Goal: Task Accomplishment & Management: Manage account settings

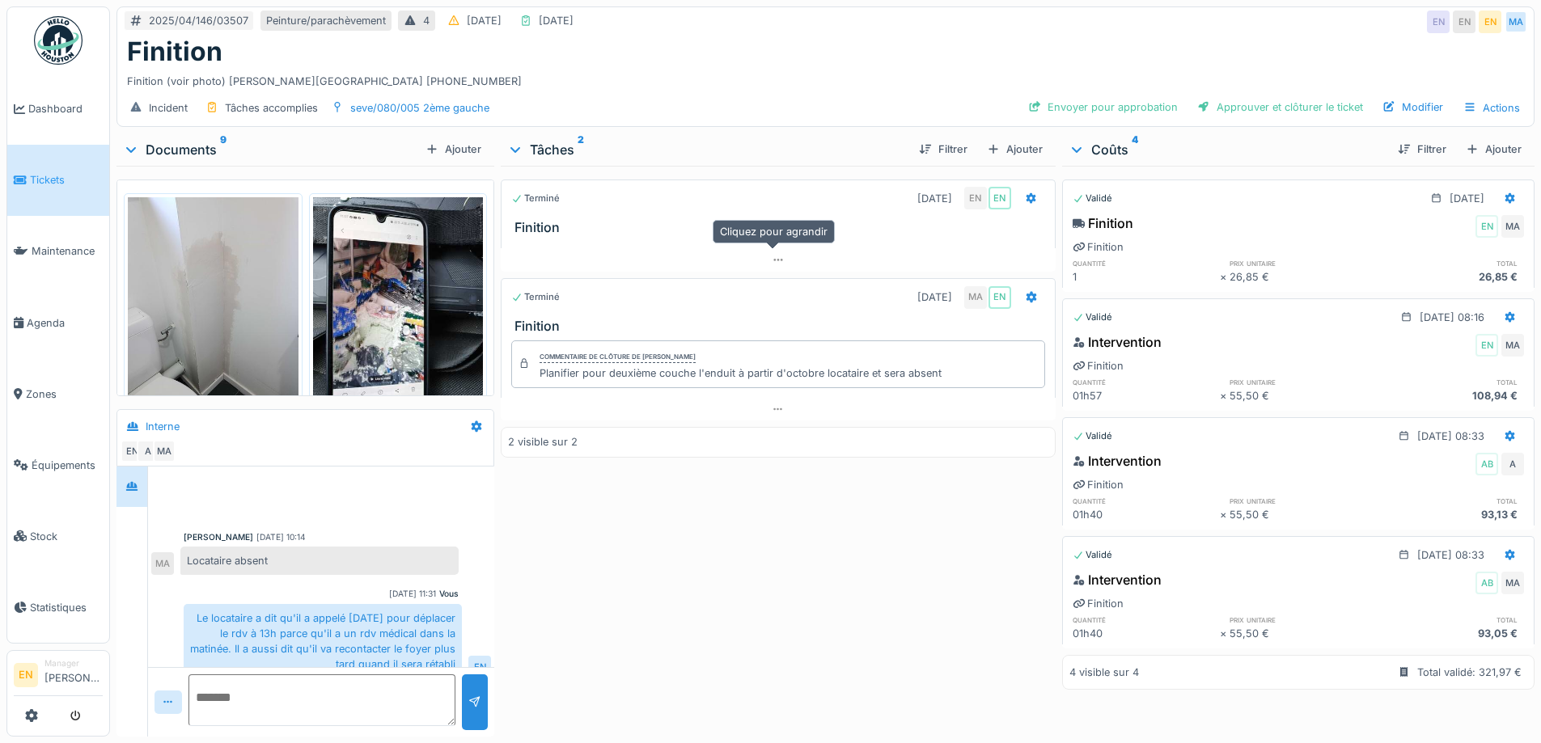
scroll to position [293, 0]
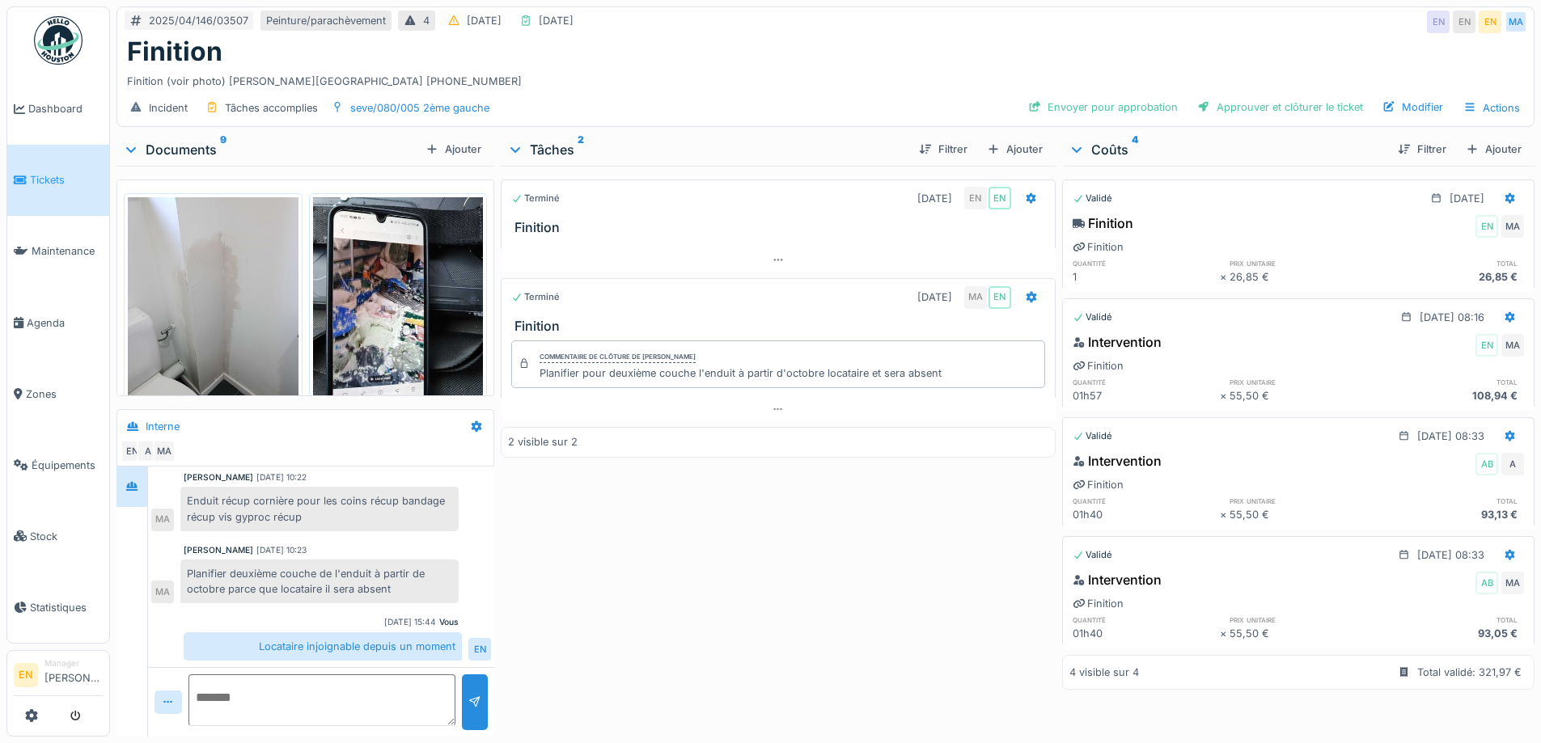
drag, startPoint x: 624, startPoint y: 563, endPoint x: 563, endPoint y: 564, distance: 61.5
click at [624, 564] on div "Terminé 28/04/2025 EN EN Finition Terminé 14/05/2025 MA EN Finition Commentaire…" at bounding box center [778, 448] width 554 height 565
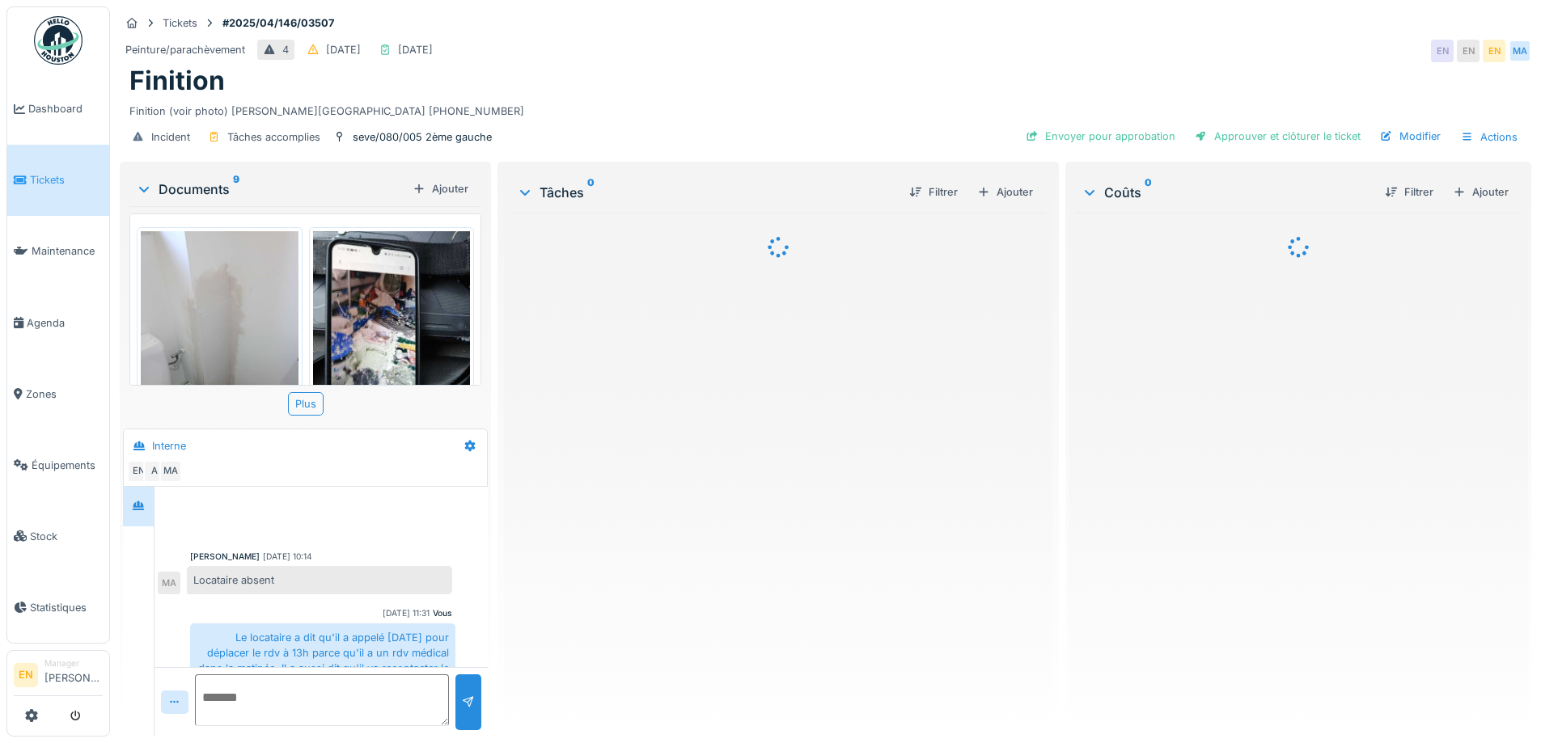
scroll to position [328, 0]
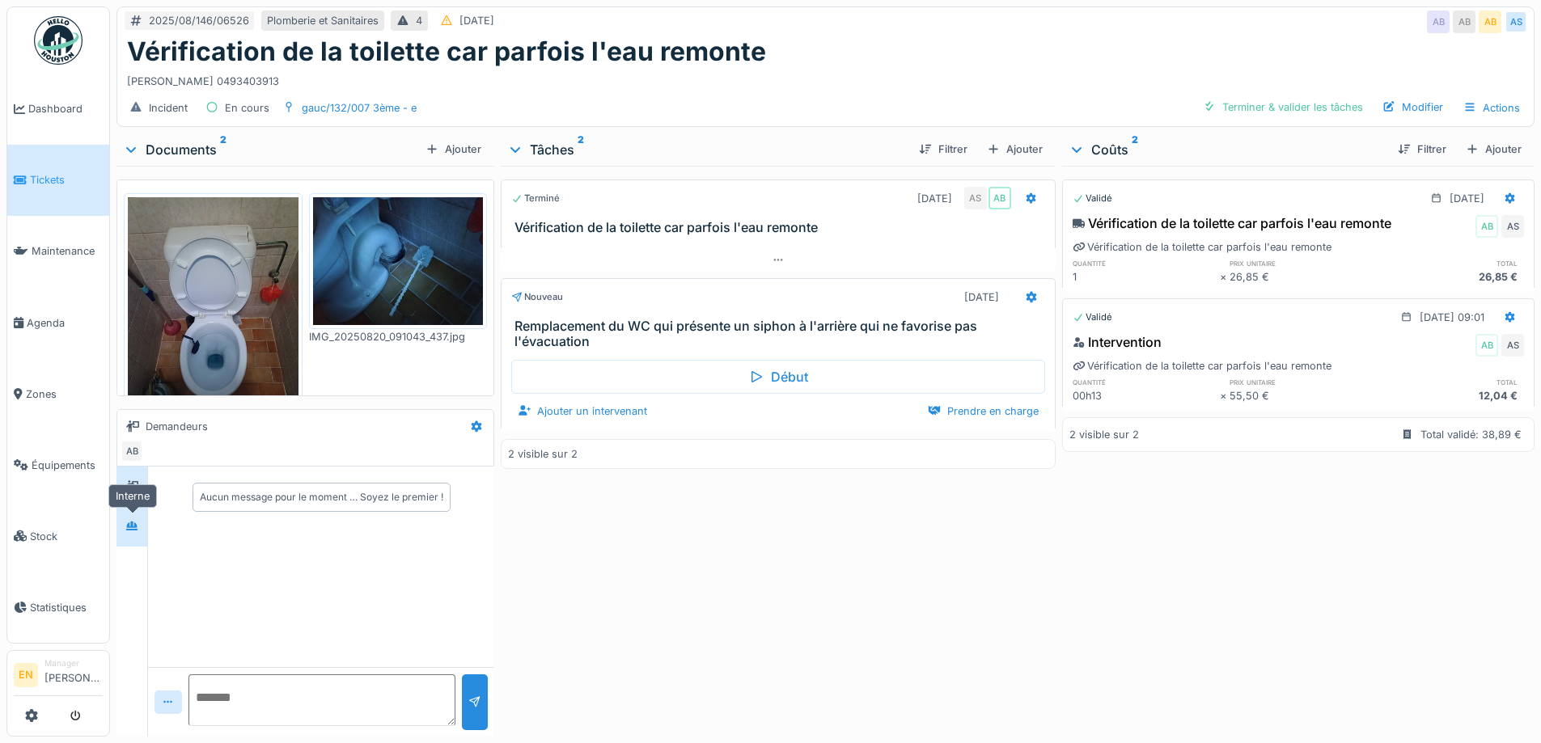
click at [134, 525] on icon at bounding box center [131, 526] width 13 height 11
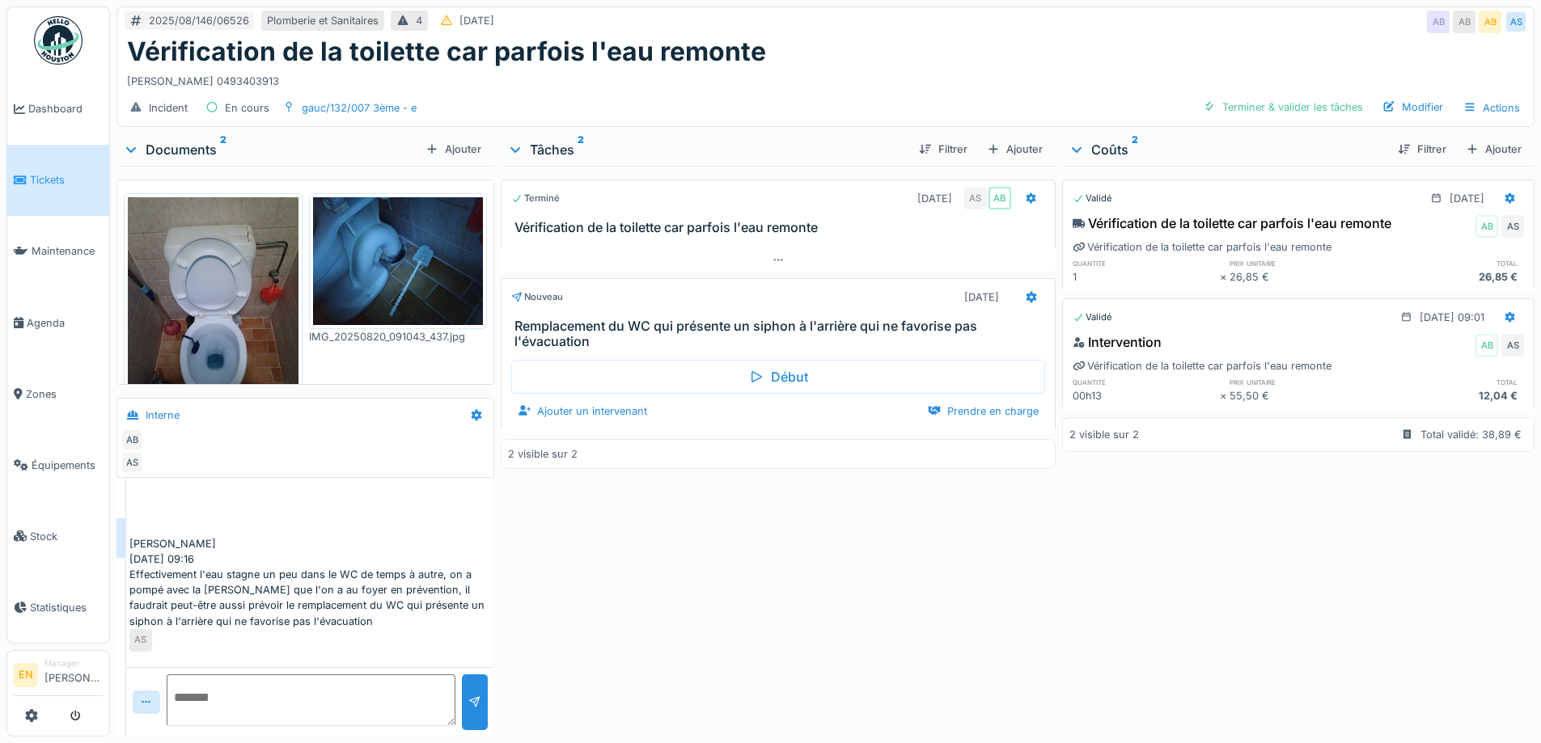
click at [519, 579] on div "Terminé 20/08/2025 AS AB Vérification de la toilette car parfois l'eau remonte …" at bounding box center [778, 448] width 554 height 565
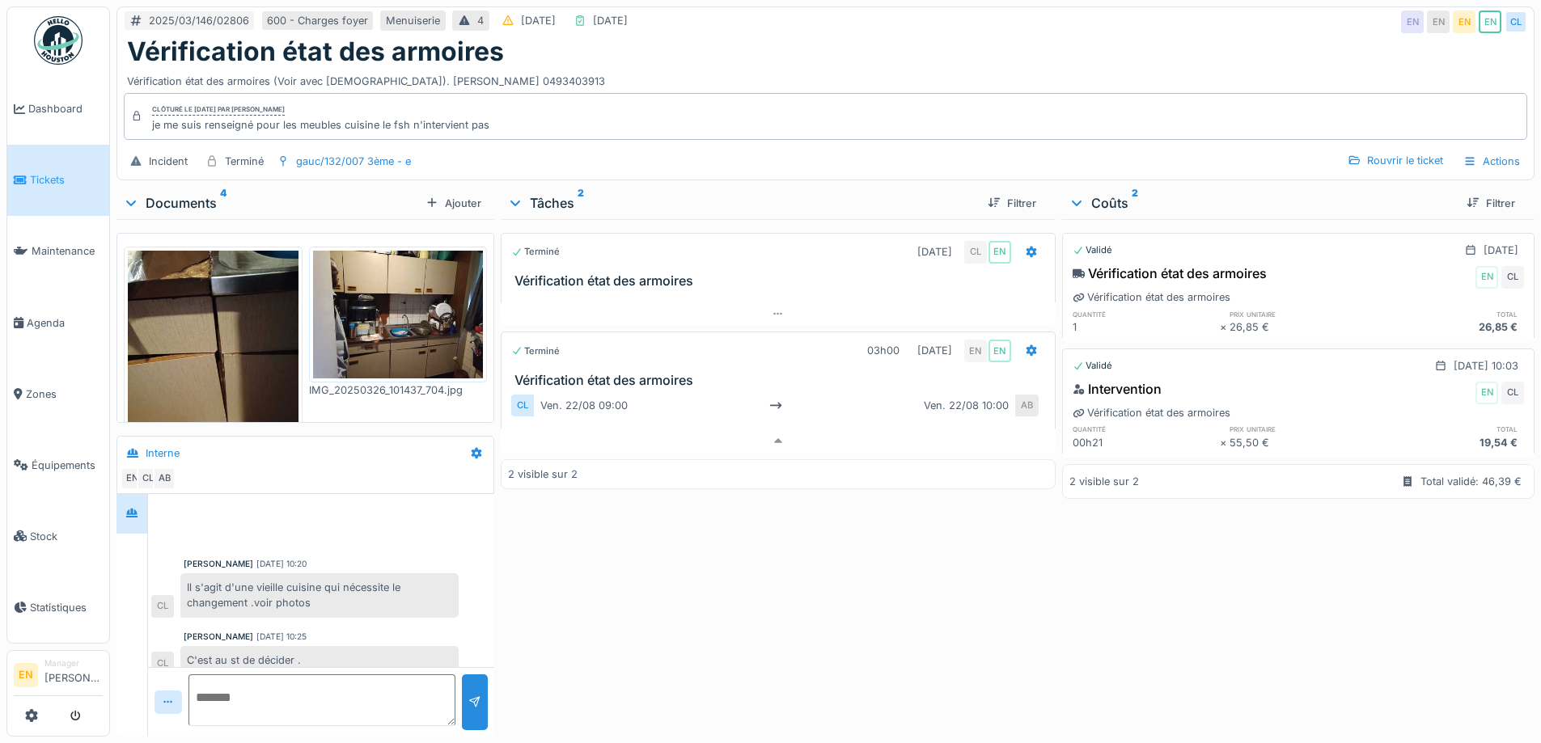
scroll to position [159, 0]
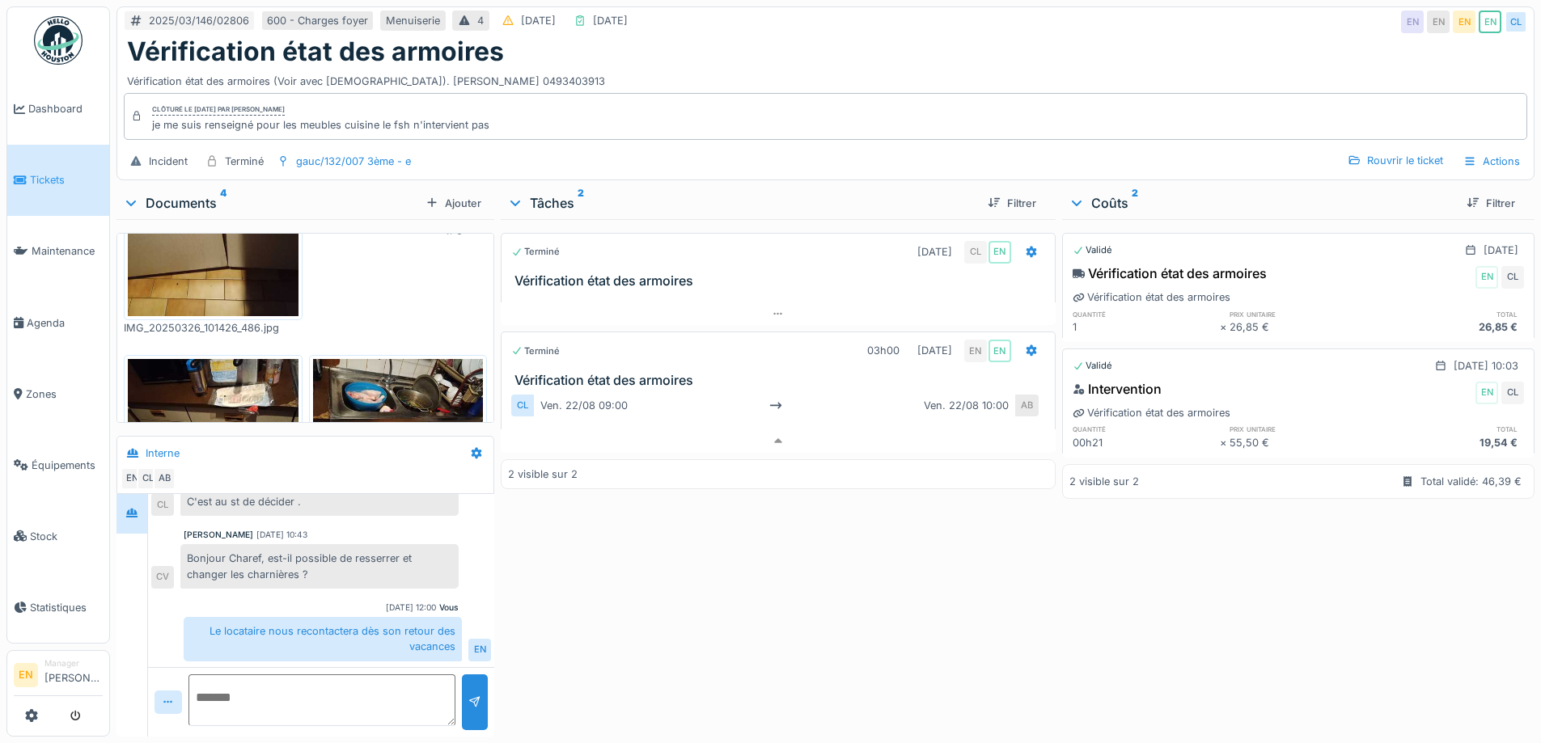
click at [774, 524] on div "Terminé 26/03/2025 CL EN Vérification état des armoires Terminé 03h00 22/08/202…" at bounding box center [778, 474] width 554 height 511
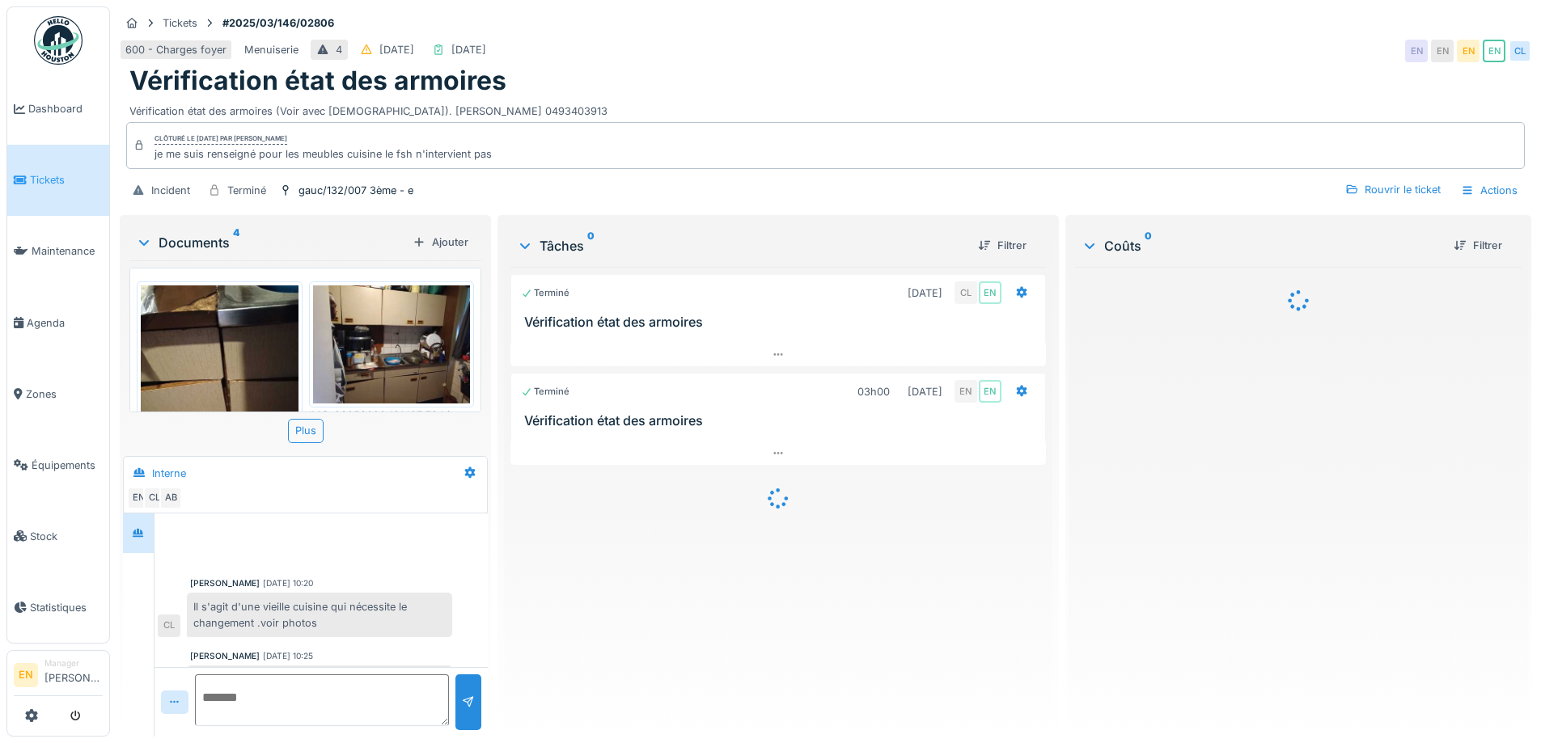
scroll to position [180, 0]
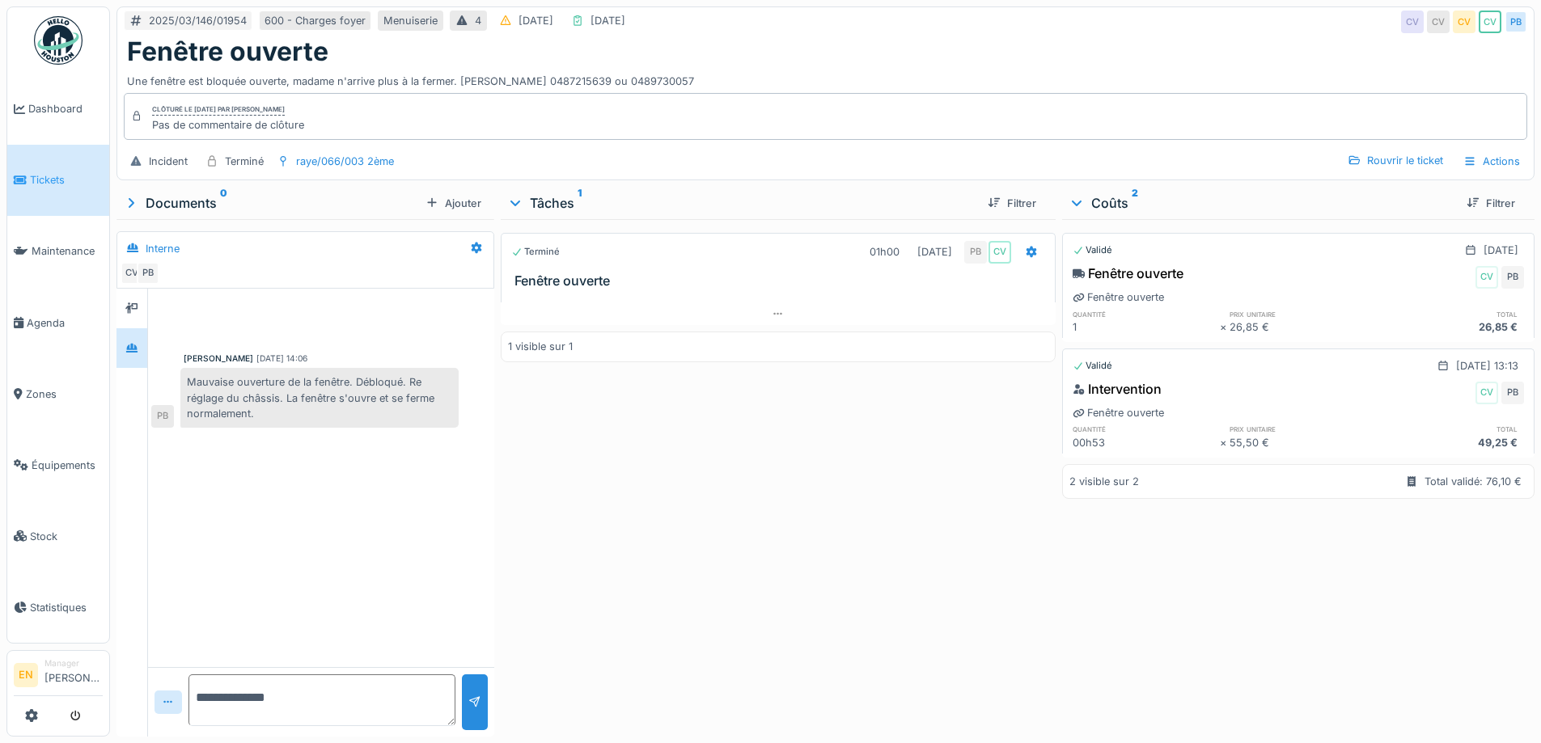
scroll to position [12, 0]
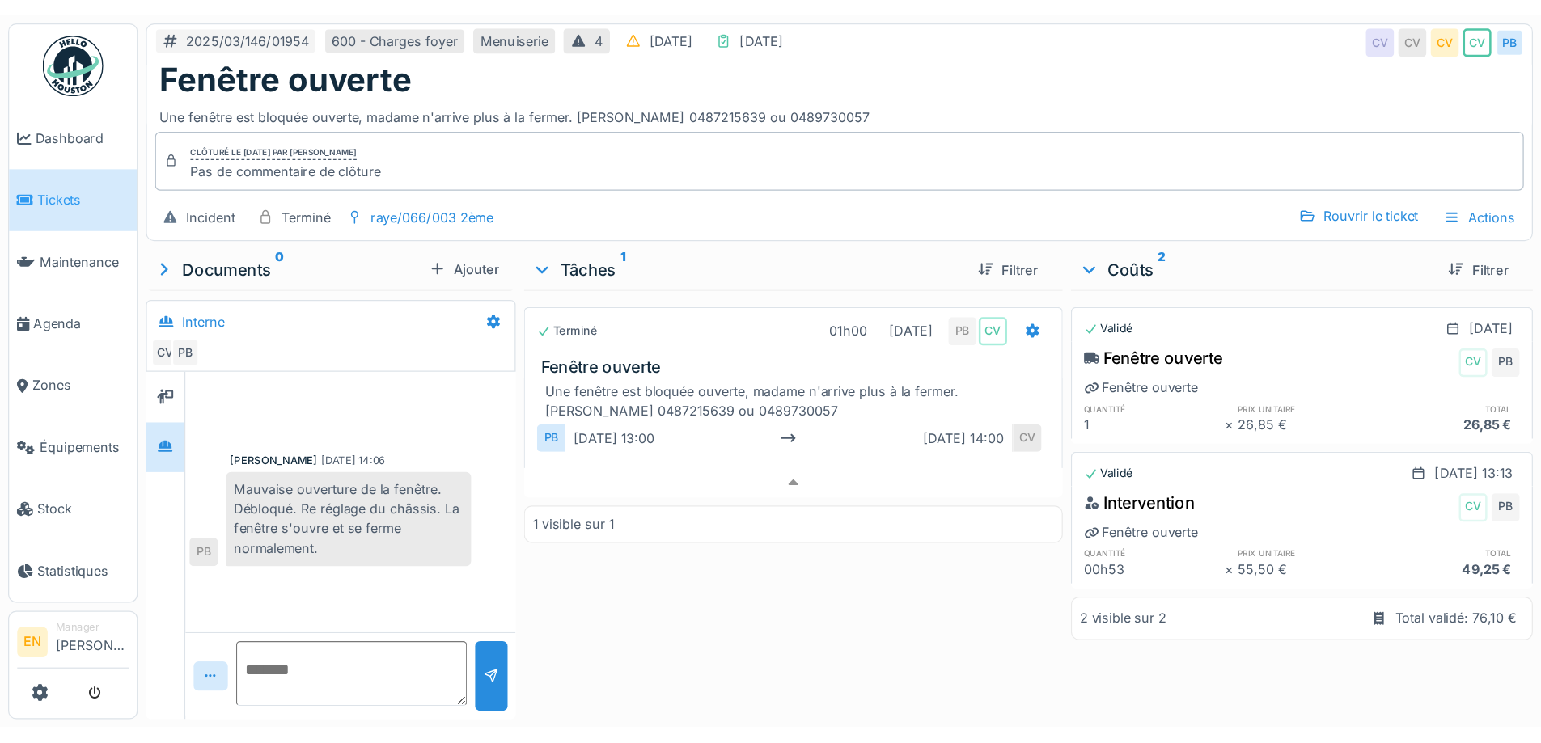
scroll to position [12, 0]
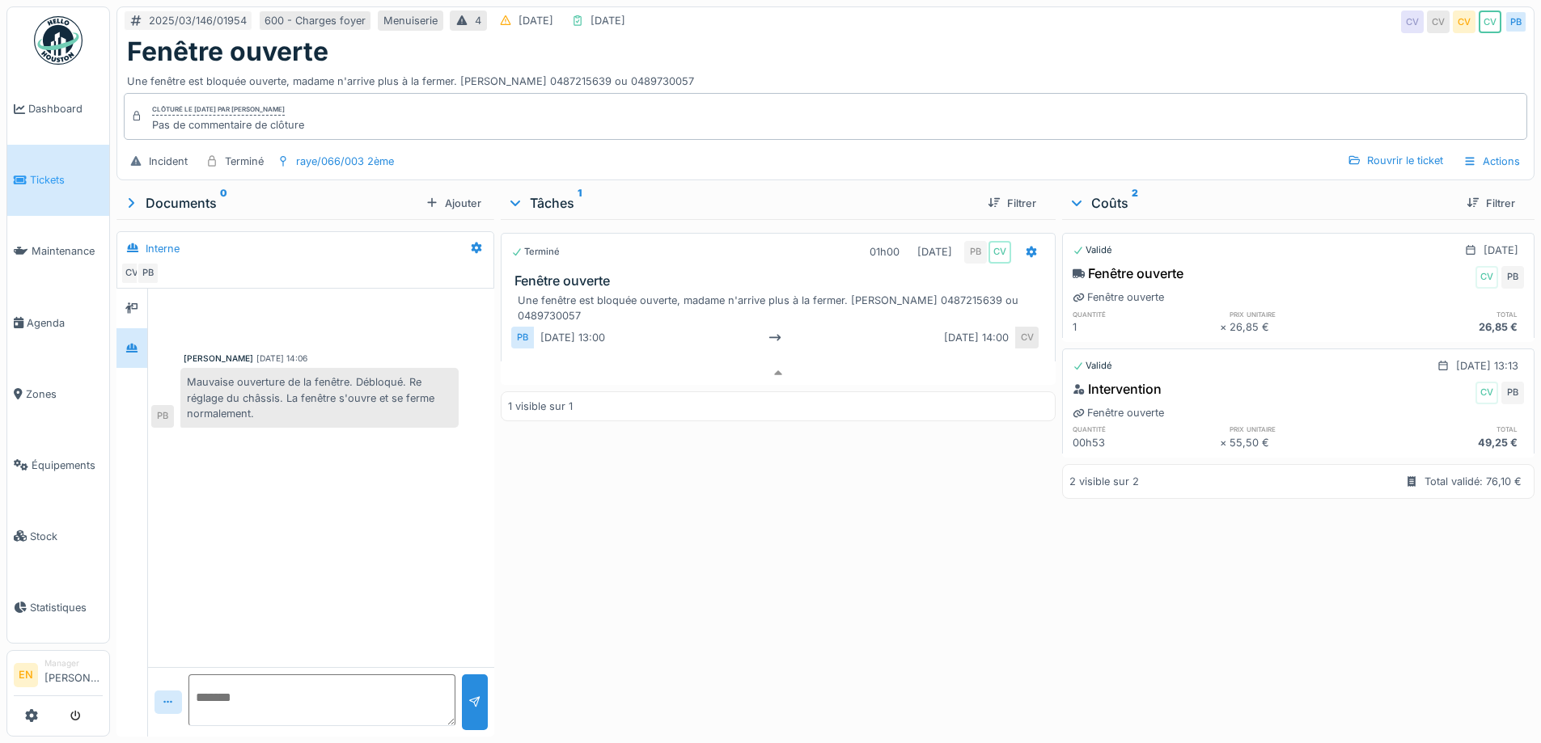
click at [671, 568] on div "Terminé 01h00 25/02/2025 PB CV Fenêtre ouverte Une fenêtre est bloquée ouverte,…" at bounding box center [778, 474] width 554 height 511
click at [683, 548] on div "Terminé 01h00 25/02/2025 PB CV Fenêtre ouverte Une fenêtre est bloquée ouverte,…" at bounding box center [778, 474] width 554 height 511
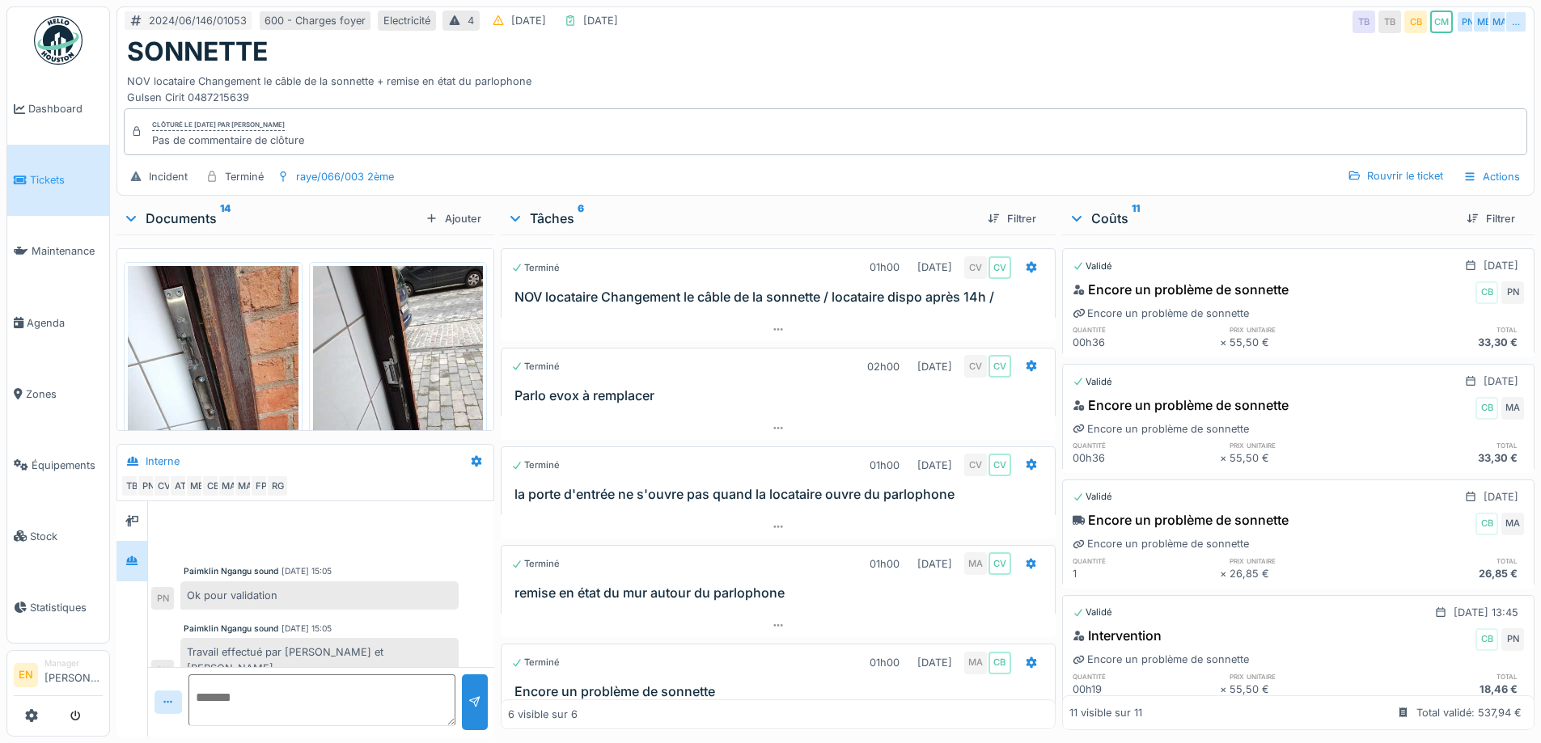
scroll to position [141, 0]
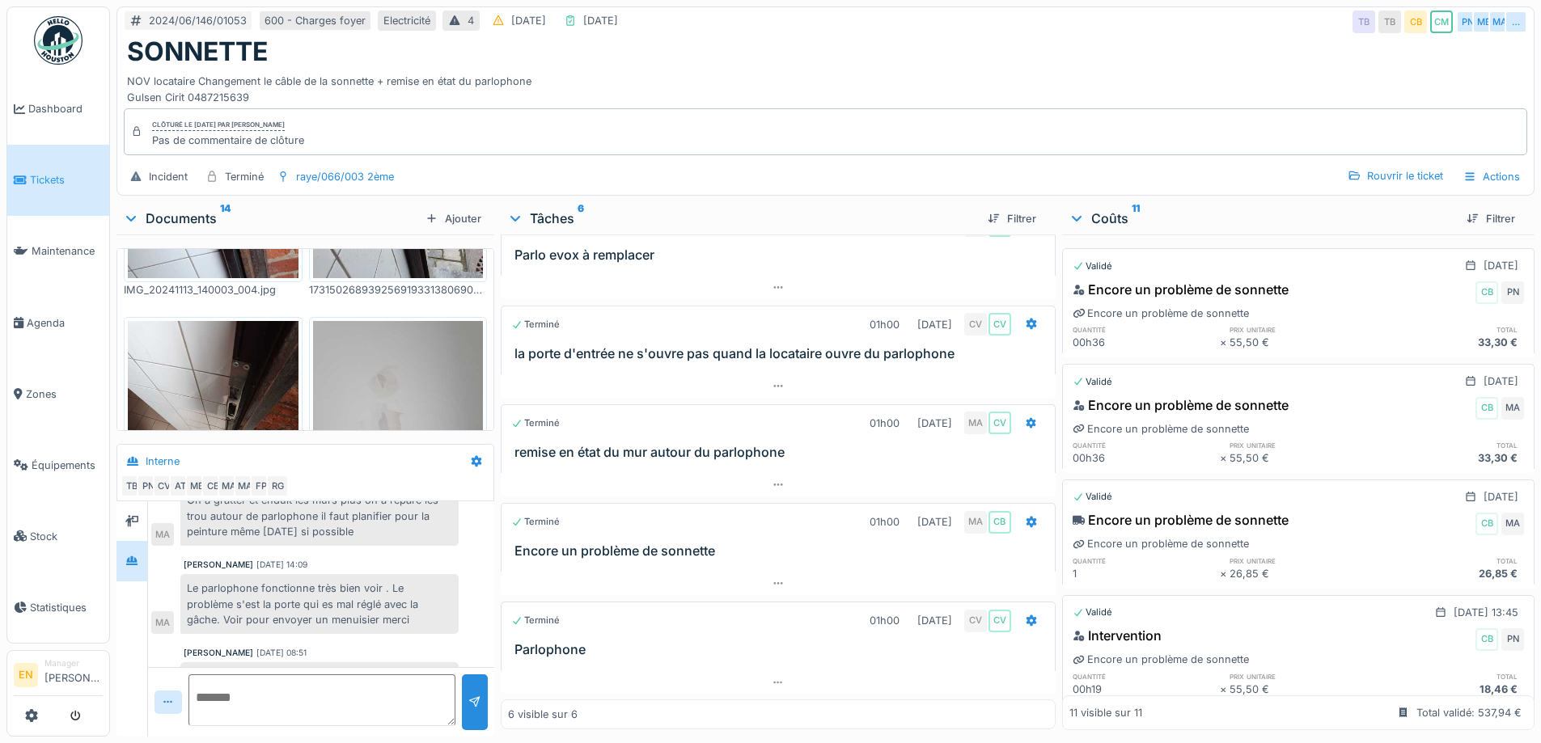
click at [932, 67] on div "NOV locataire Changement le câble de la sonnette + remise en état du parlophone…" at bounding box center [825, 85] width 1397 height 37
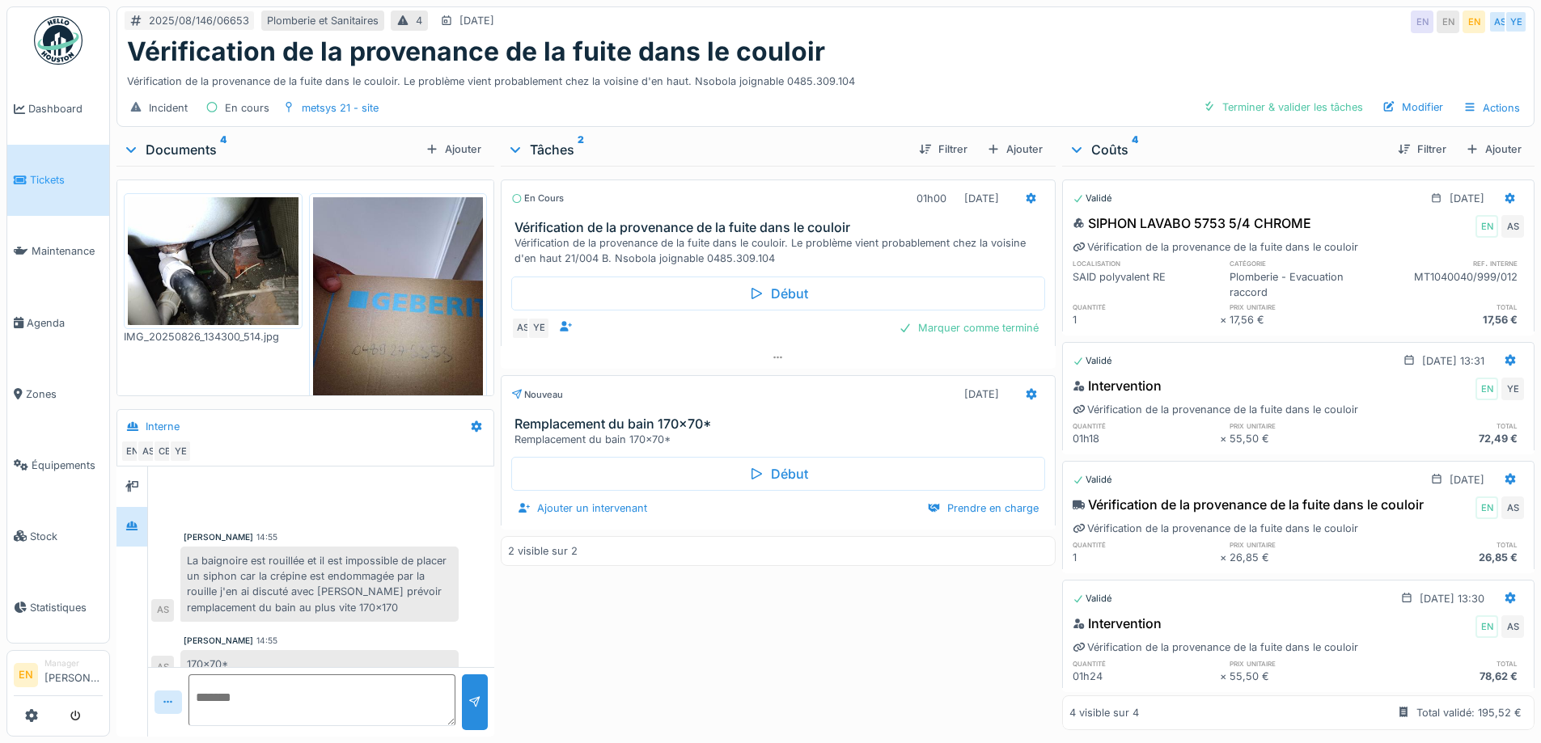
scroll to position [163, 0]
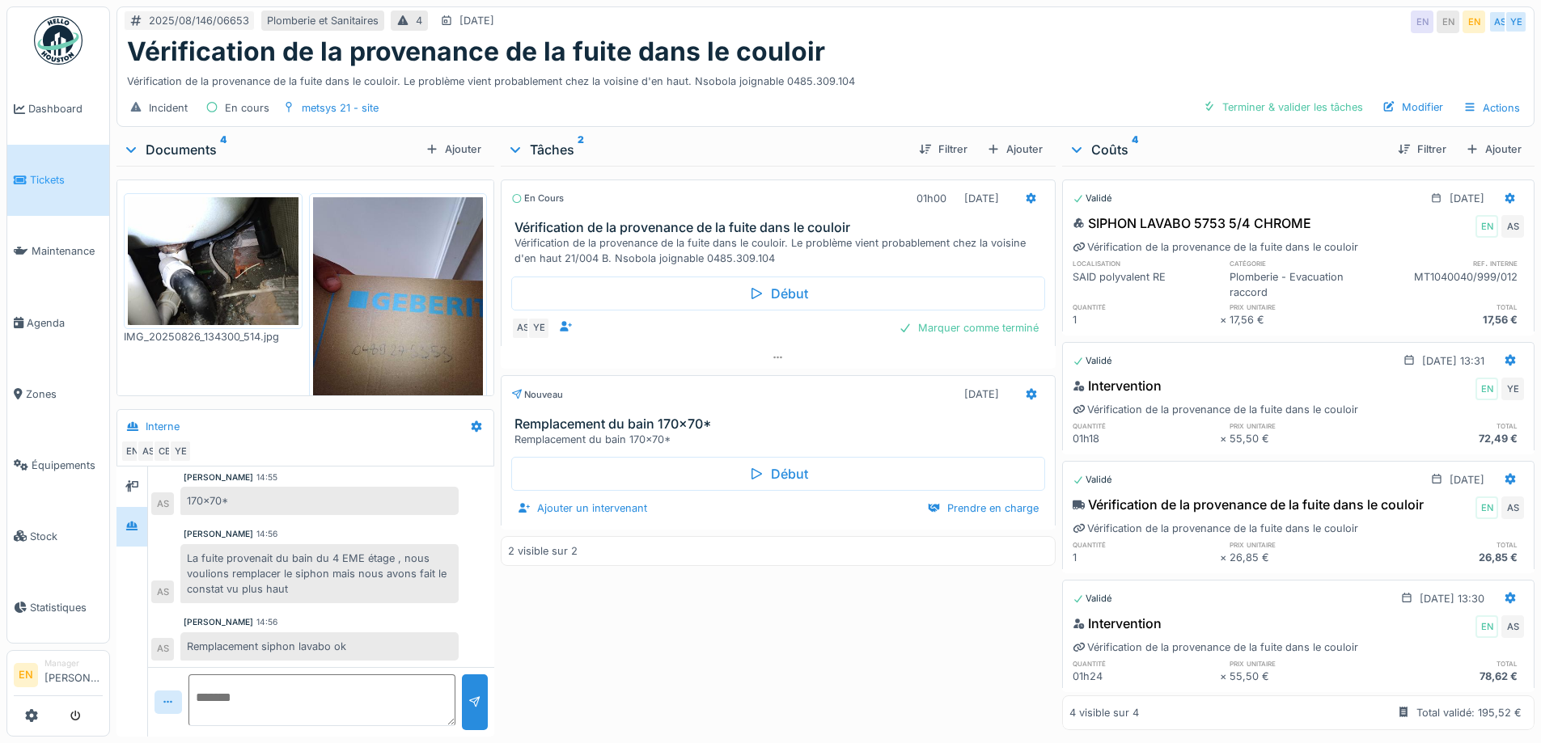
click at [978, 686] on div "En cours 01h00 26/08/2025 Vérification de la provenance de la fuite dans le cou…" at bounding box center [778, 448] width 554 height 565
click at [949, 61] on div "Vérification de la provenance de la fuite dans le couloir" at bounding box center [825, 51] width 1397 height 31
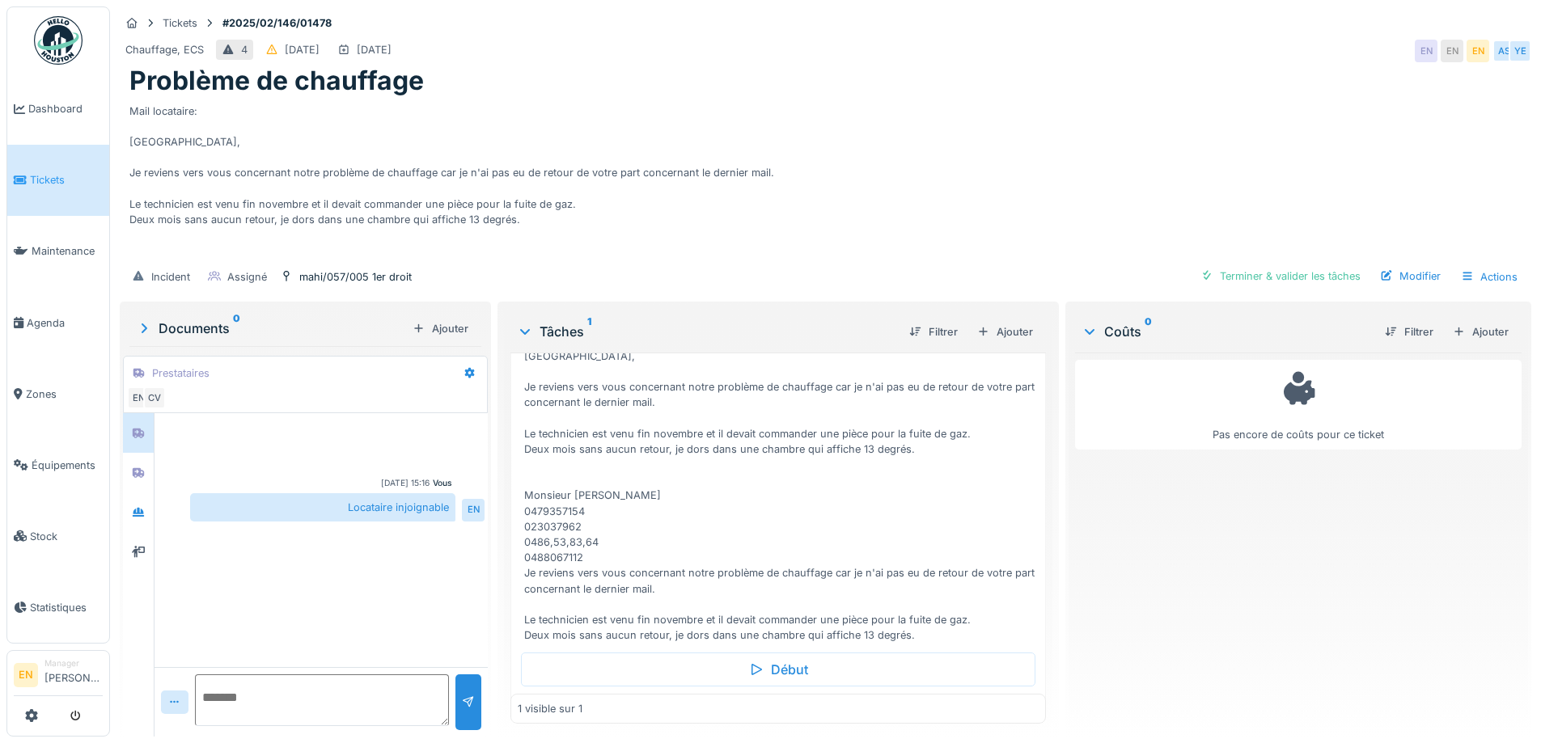
scroll to position [158, 0]
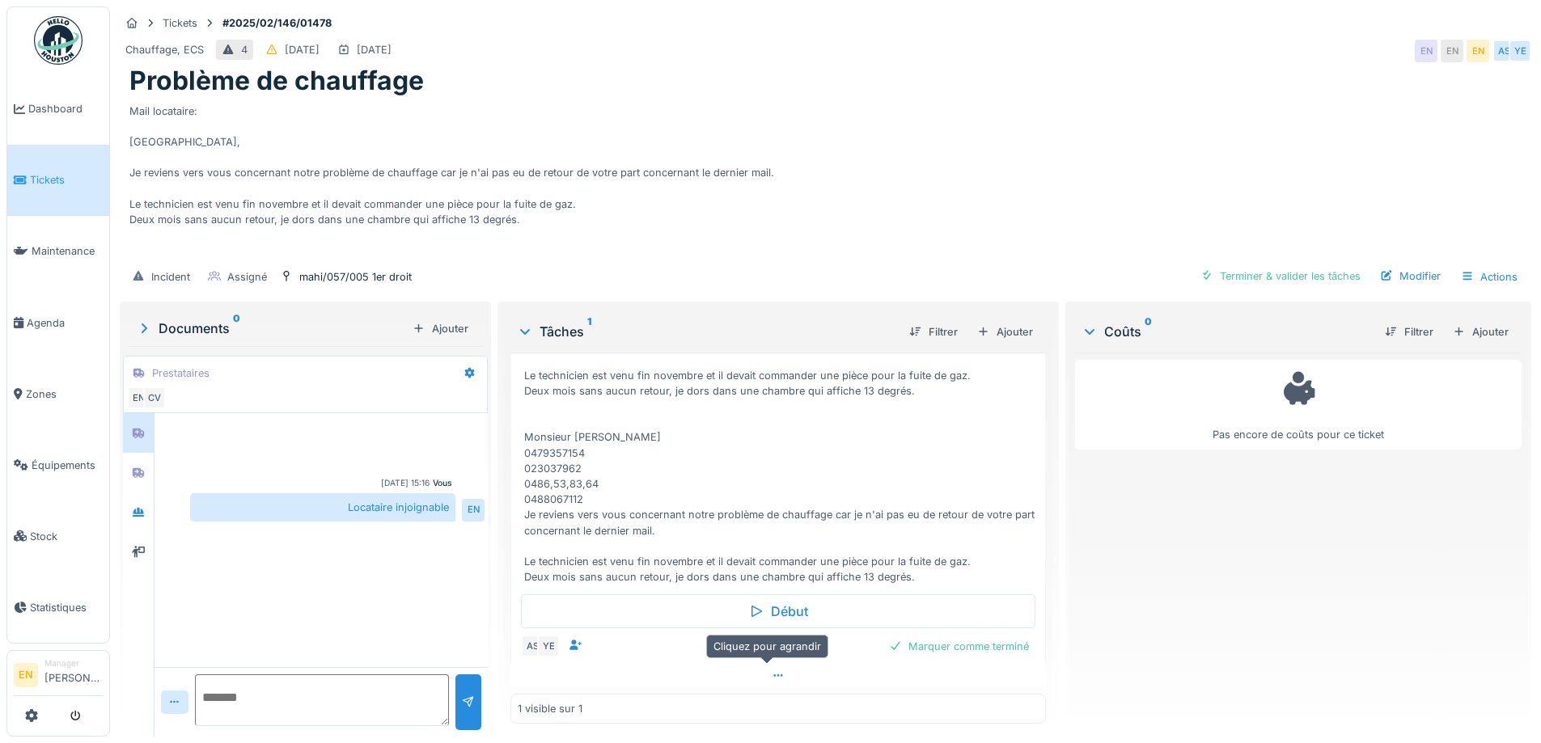
click at [772, 671] on icon at bounding box center [778, 675] width 13 height 11
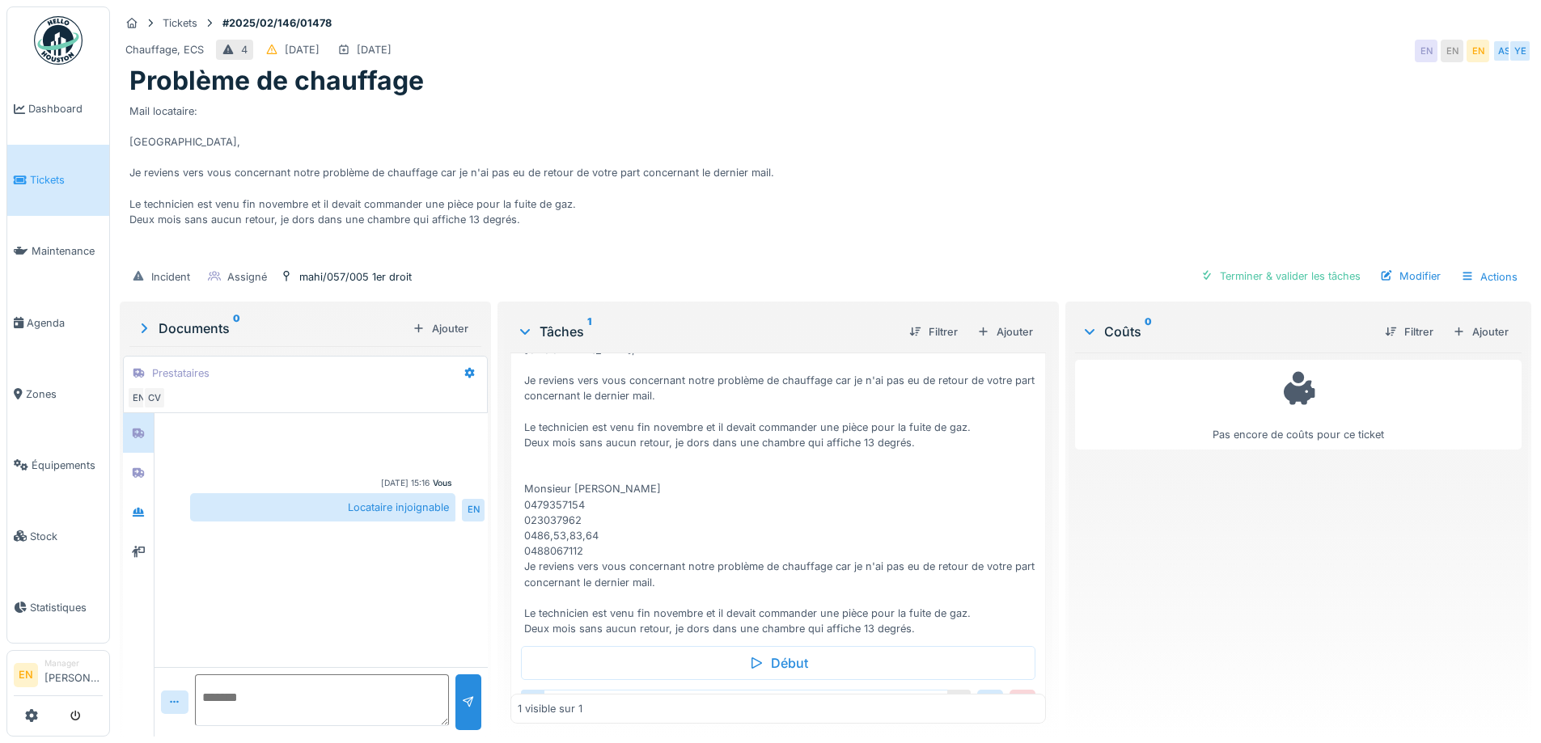
scroll to position [221, 0]
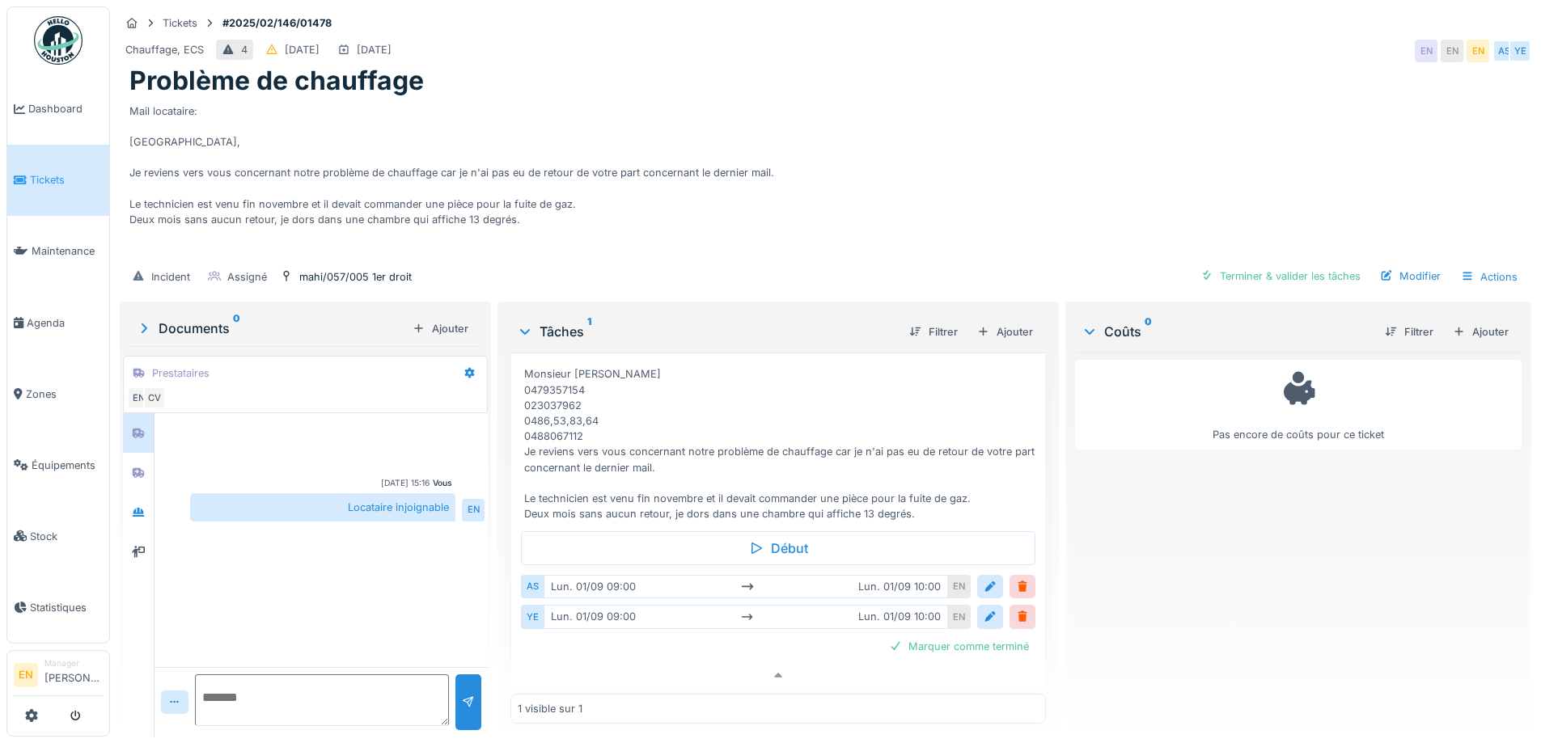
click at [1039, 111] on div "Mail locataire: Bonjour, Je reviens vers vous concernant notre problème de chau…" at bounding box center [825, 178] width 1392 height 162
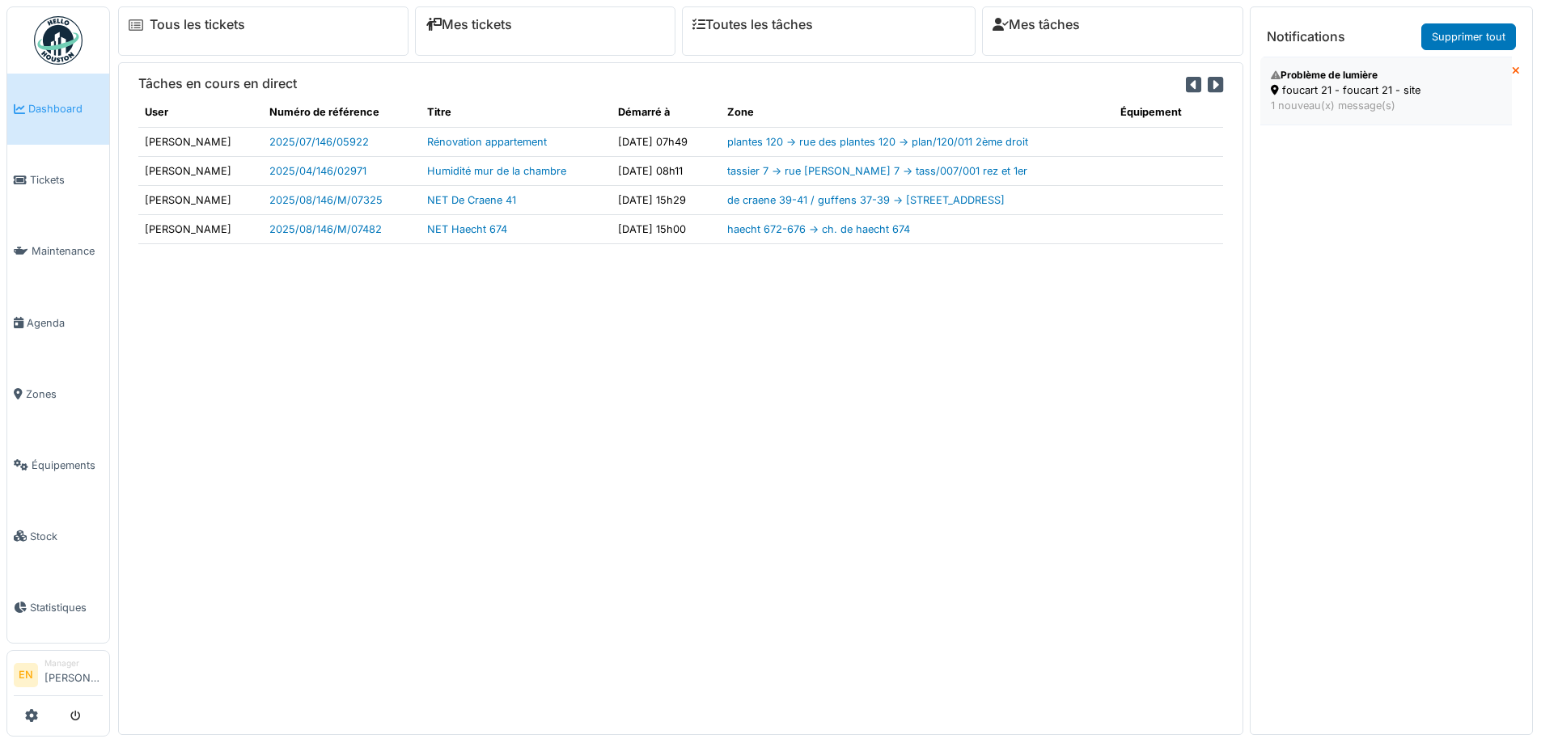
click at [1360, 91] on div "foucart 21 - foucart 21 - site" at bounding box center [1386, 89] width 231 height 15
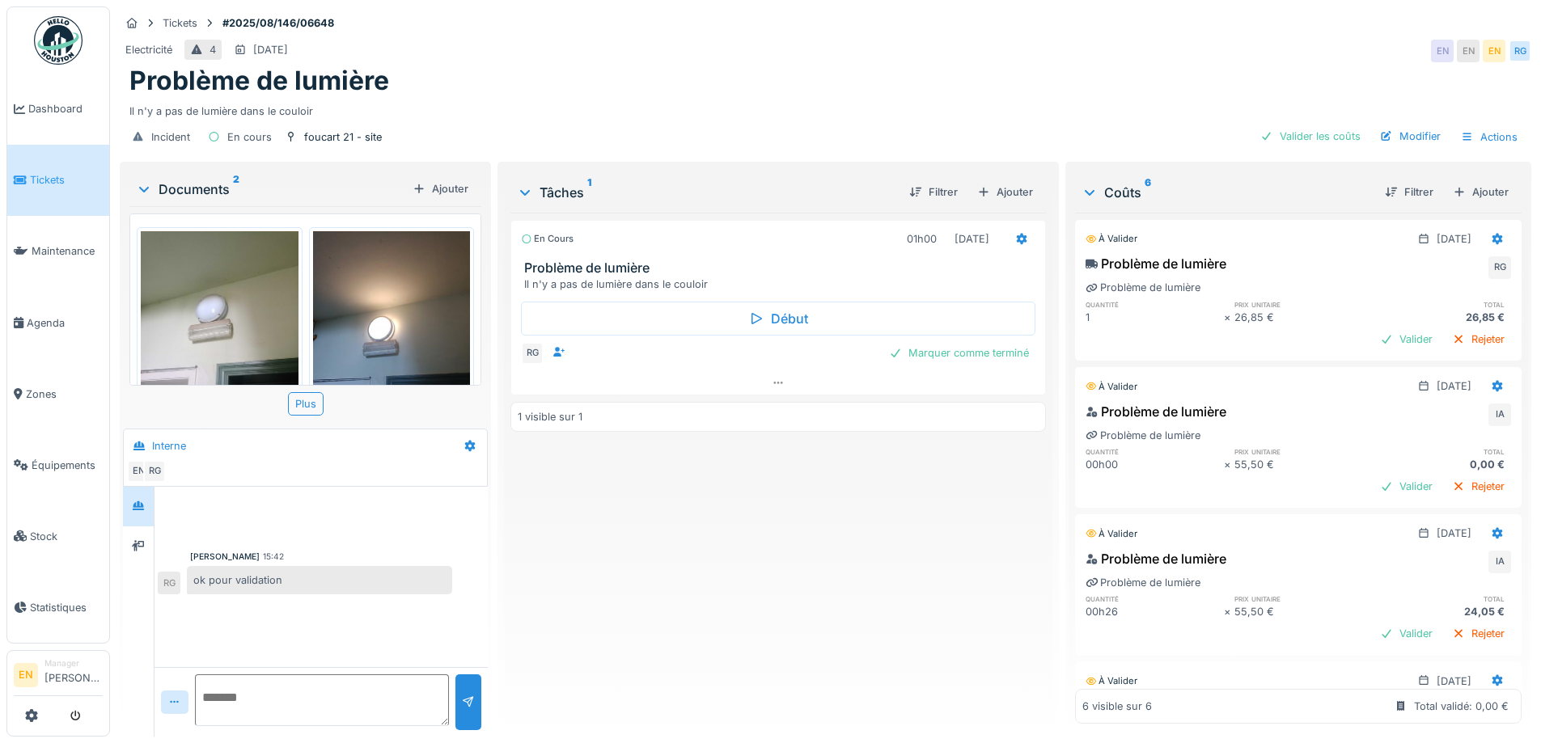
click at [824, 584] on div "En cours 01h00 27/08/2025 Problème de lumière Il n'y a pas de lumière dans le c…" at bounding box center [777, 468] width 535 height 511
click at [804, 597] on div "En cours 01h00 27/08/2025 Problème de lumière Il n'y a pas de lumière dans le c…" at bounding box center [777, 468] width 535 height 511
click at [708, 575] on div "En cours 01h00 27/08/2025 Problème de lumière Il n'y a pas de lumière dans le c…" at bounding box center [777, 468] width 535 height 511
click at [1492, 385] on icon at bounding box center [1497, 386] width 11 height 11
click at [1415, 452] on div "Supprimer" at bounding box center [1418, 446] width 78 height 24
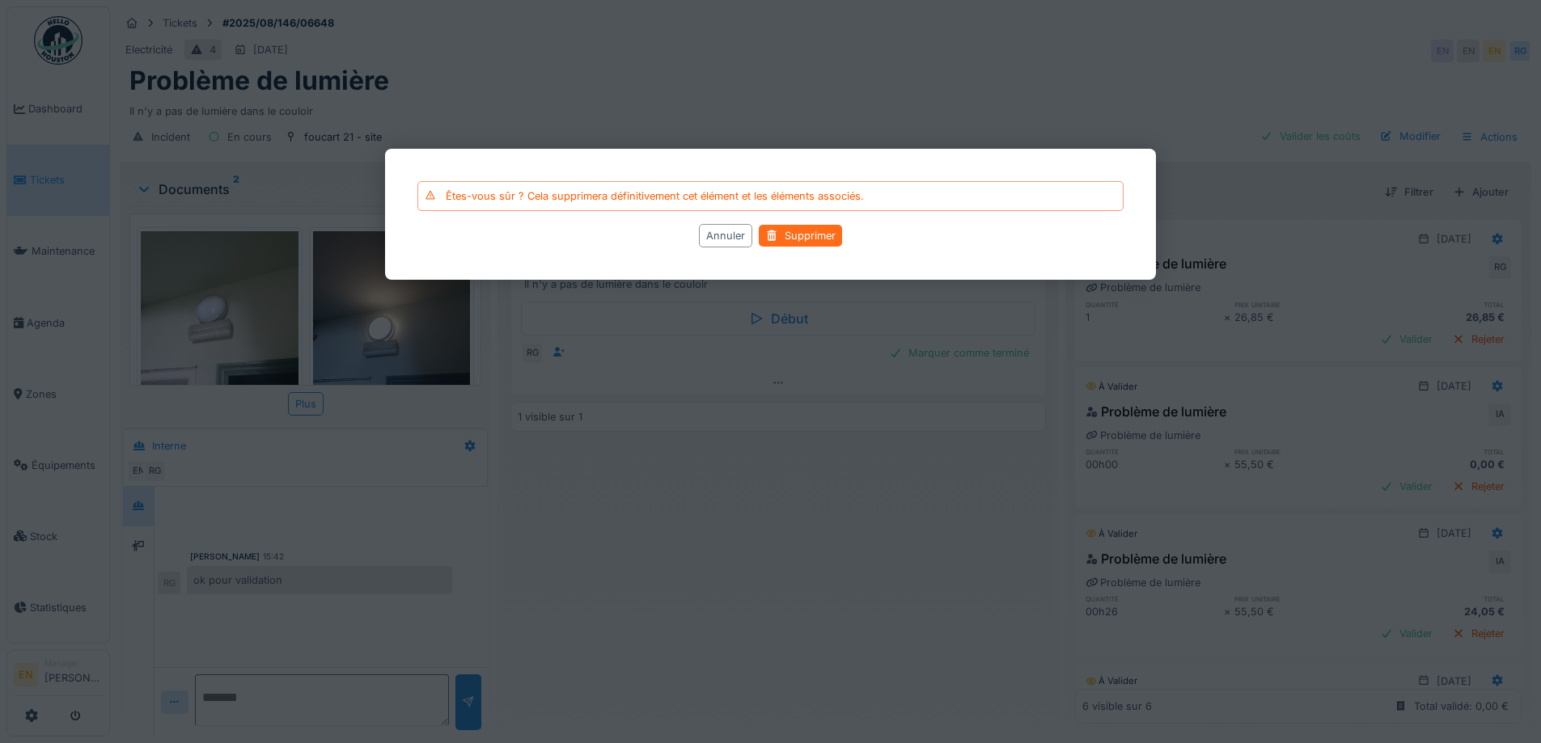
click at [817, 239] on div "Supprimer" at bounding box center [800, 236] width 83 height 22
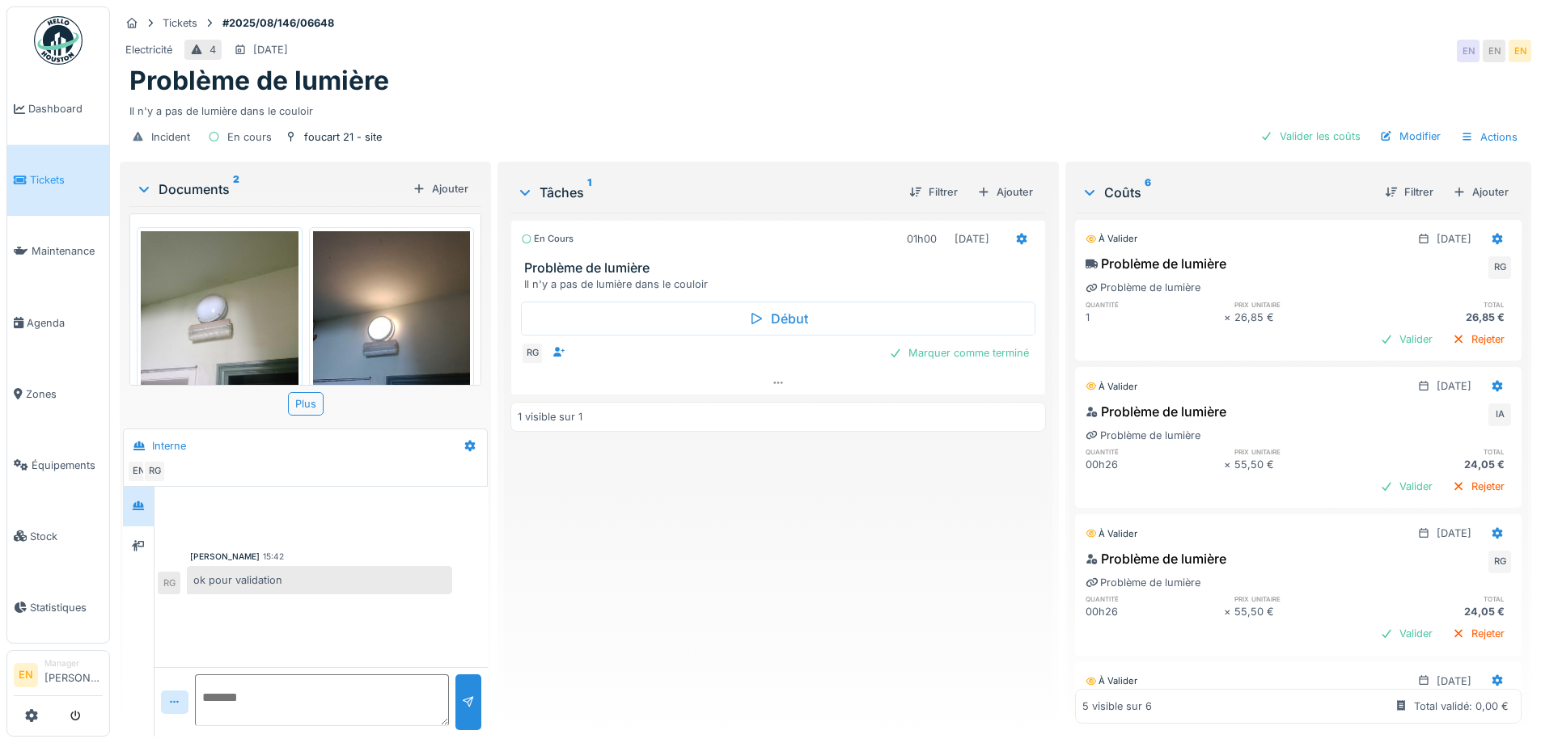
click at [813, 586] on div "En cours 01h00 27/08/2025 Problème de lumière Il n'y a pas de lumière dans le c…" at bounding box center [777, 468] width 535 height 511
drag, startPoint x: 1176, startPoint y: 56, endPoint x: 1186, endPoint y: 74, distance: 21.0
click at [1176, 55] on div "Electricité 4 30/08/2025 EN EN EN" at bounding box center [825, 50] width 1411 height 29
click at [976, 41] on div "Electricité 4 30/08/2025 EN EN EN" at bounding box center [825, 50] width 1411 height 29
drag, startPoint x: 648, startPoint y: 128, endPoint x: 652, endPoint y: 135, distance: 8.3
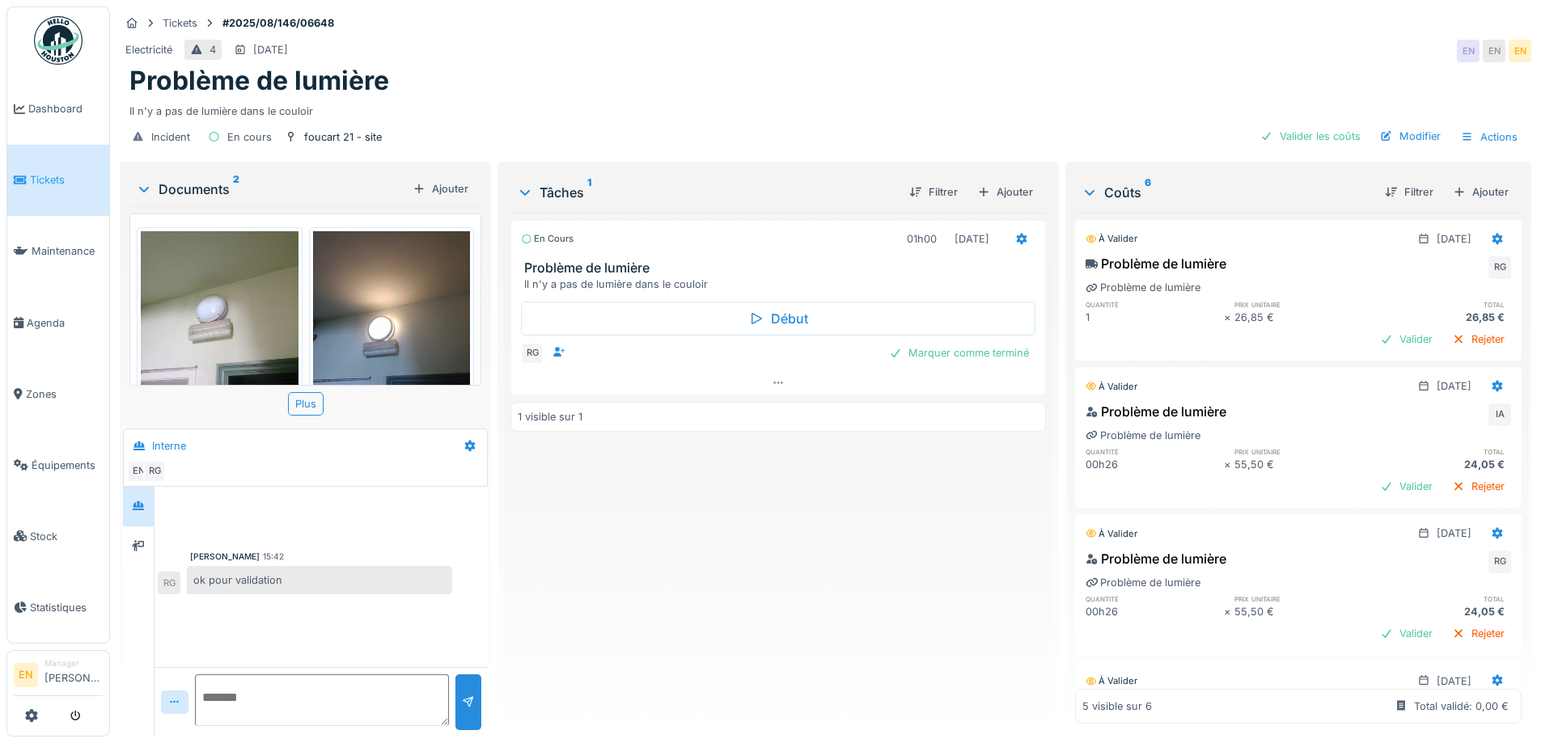
click at [649, 129] on div "Incident En cours foucart 21 - site Valider les coûts Modifier Actions" at bounding box center [825, 137] width 1411 height 36
click at [696, 114] on div "Il n'y a pas de lumière dans le couloir" at bounding box center [825, 108] width 1392 height 22
click at [712, 73] on div "Problème de lumière" at bounding box center [825, 81] width 1392 height 31
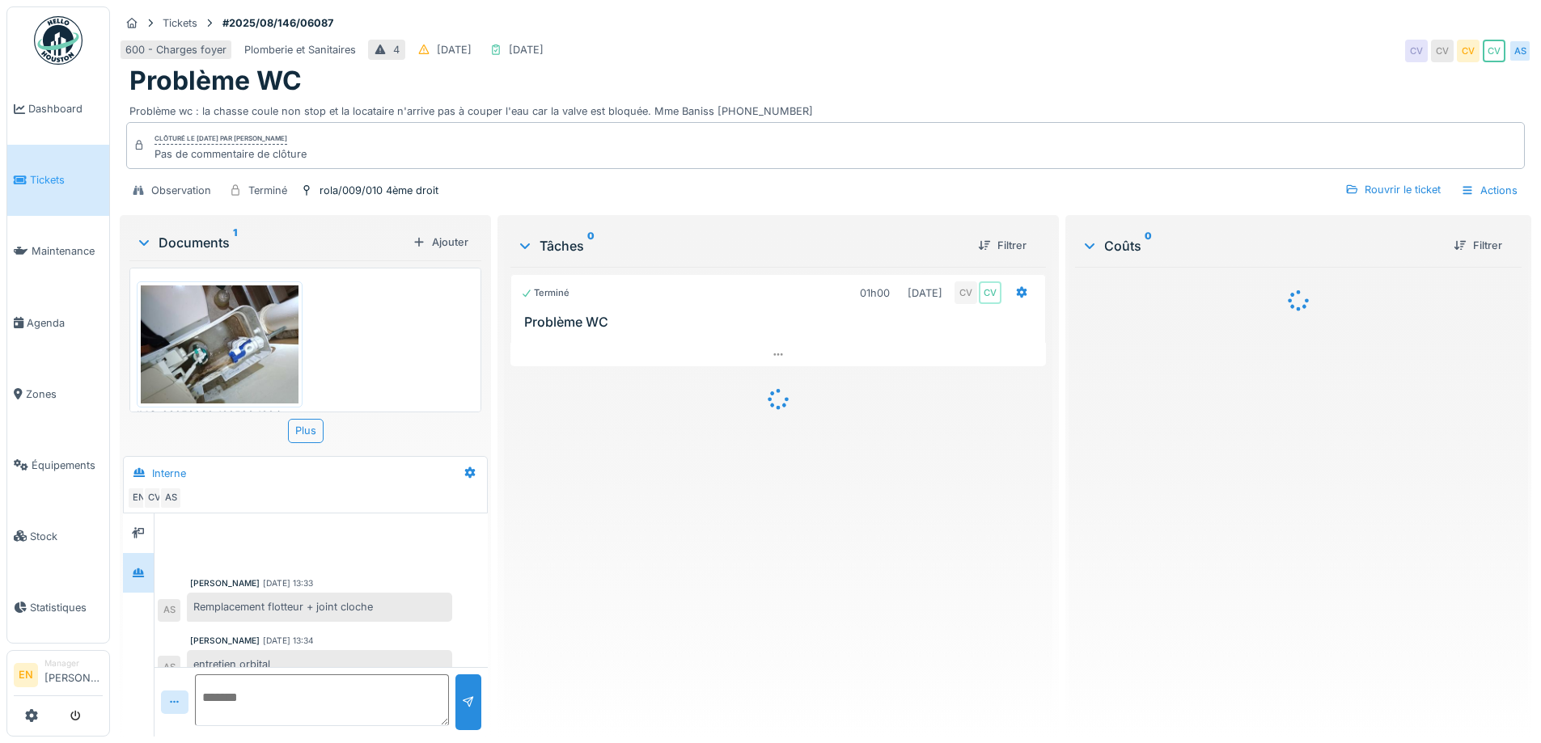
scroll to position [190, 0]
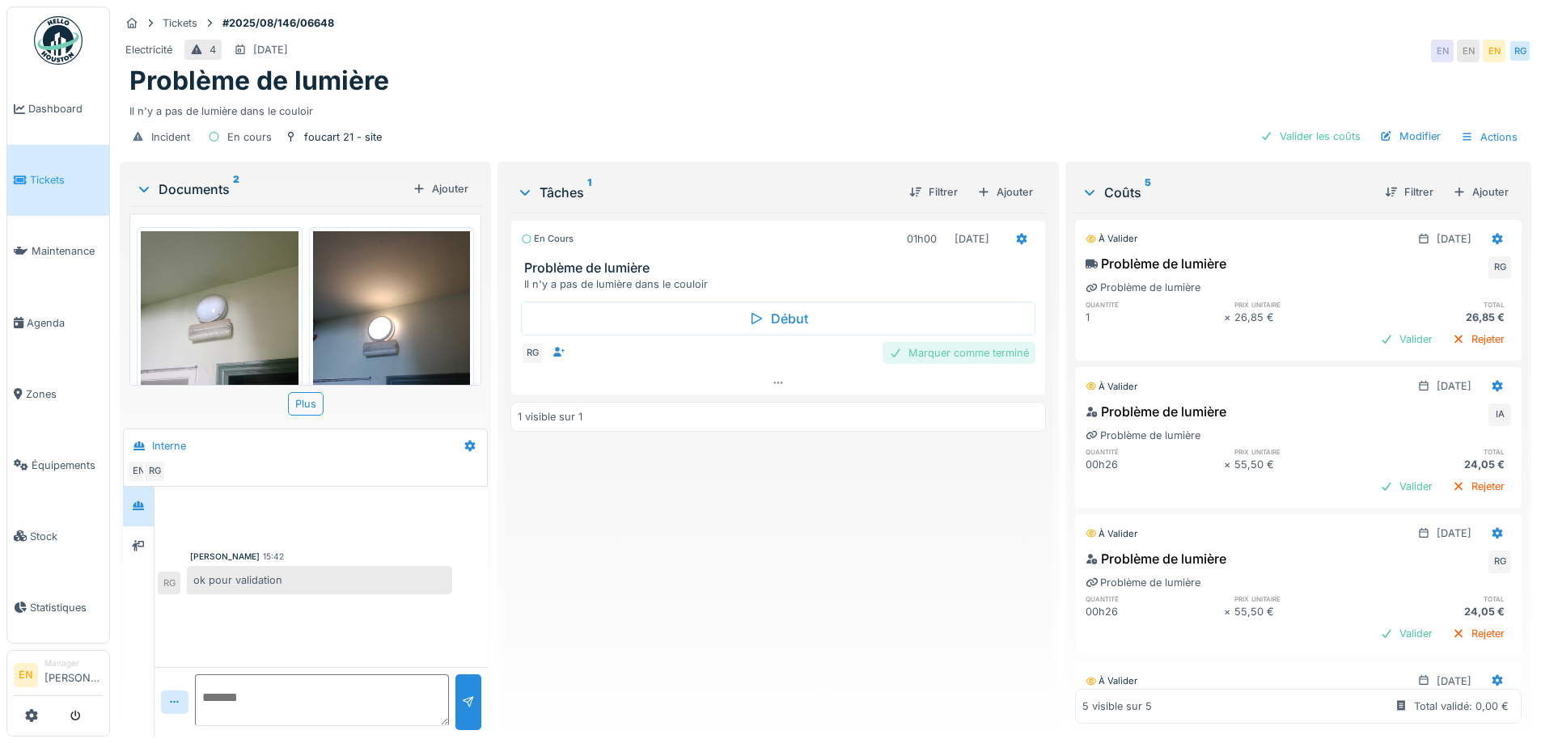
click at [962, 355] on div "Marquer comme terminé" at bounding box center [958, 353] width 153 height 22
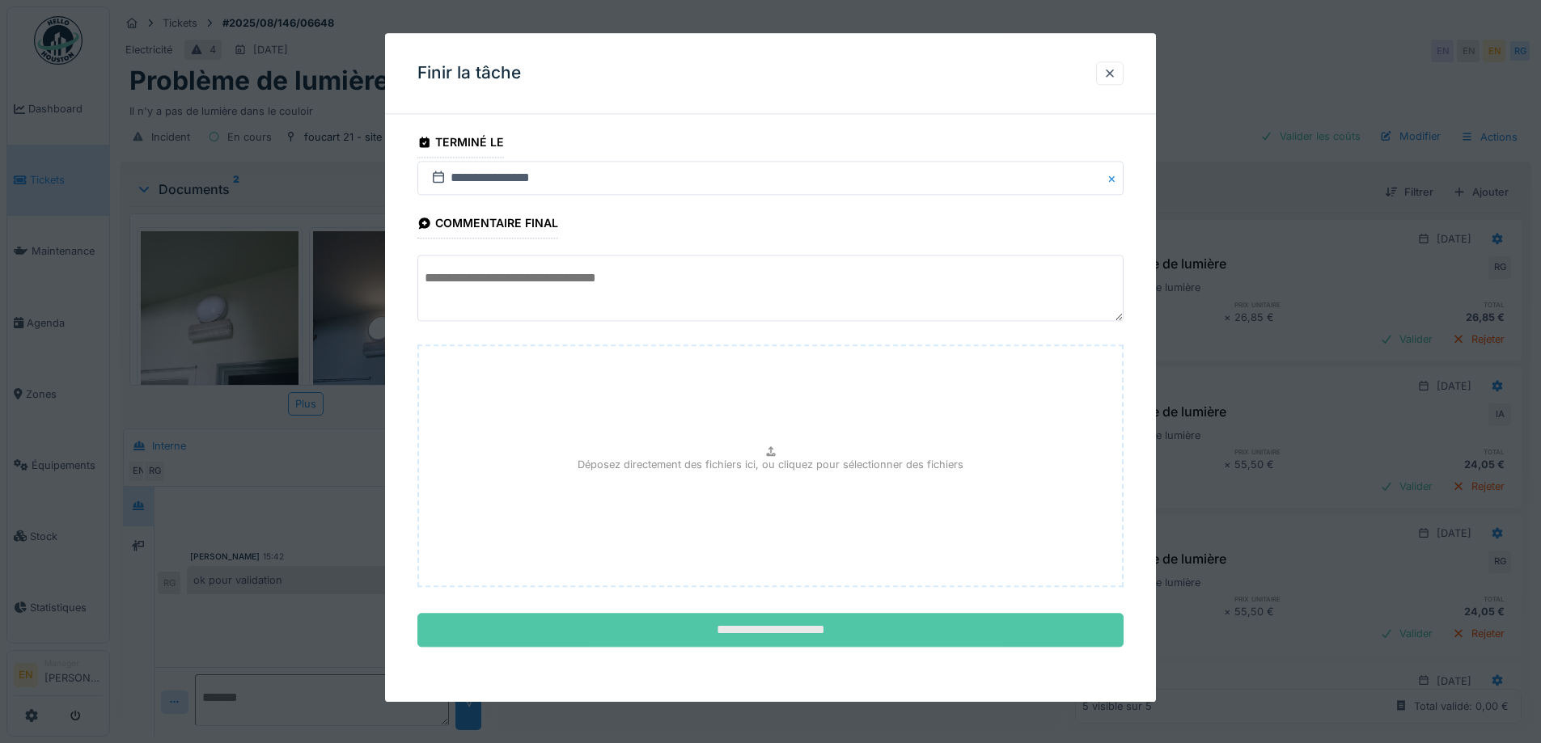
click at [815, 635] on input "**********" at bounding box center [770, 631] width 706 height 34
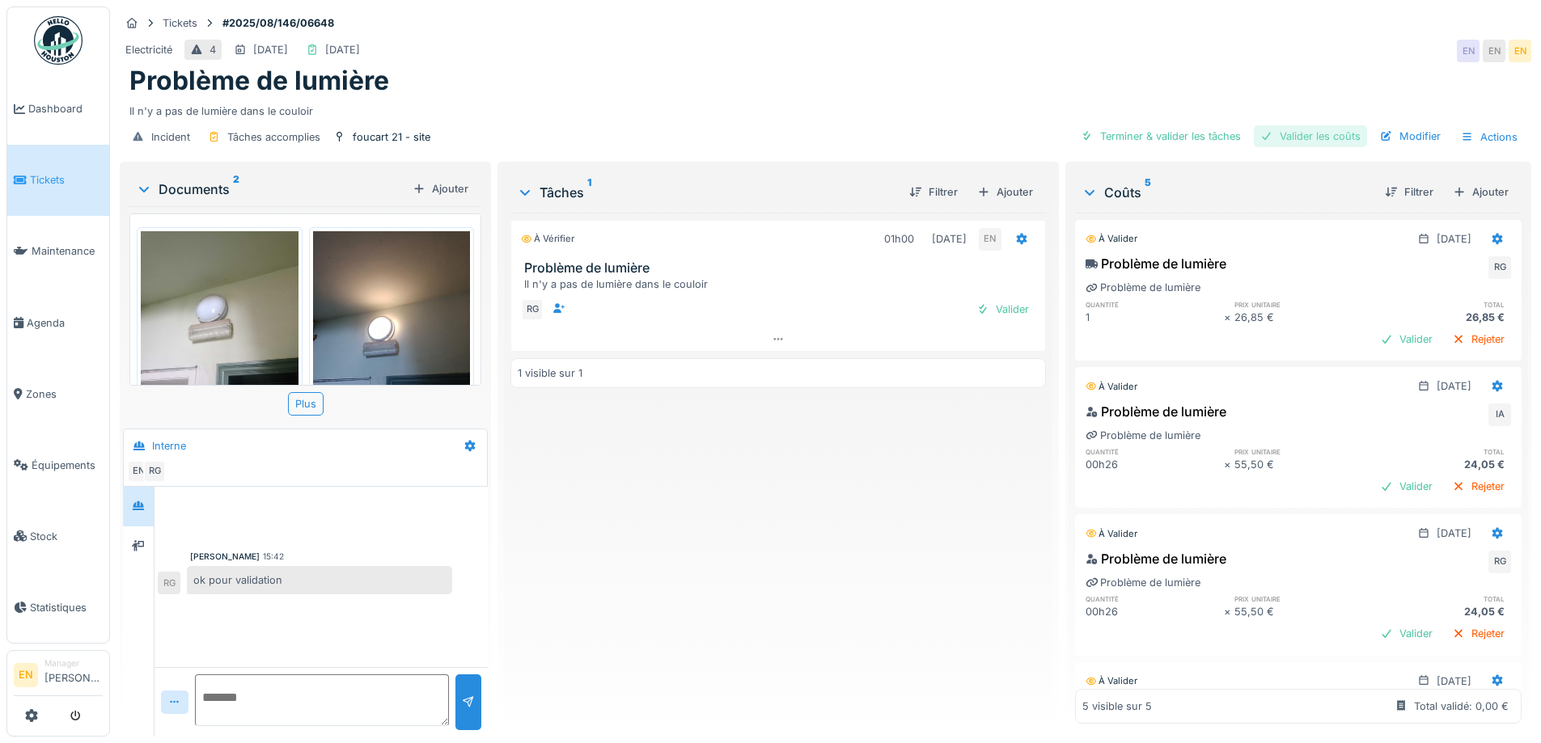
click at [1300, 141] on div "Valider les coûts" at bounding box center [1310, 136] width 113 height 22
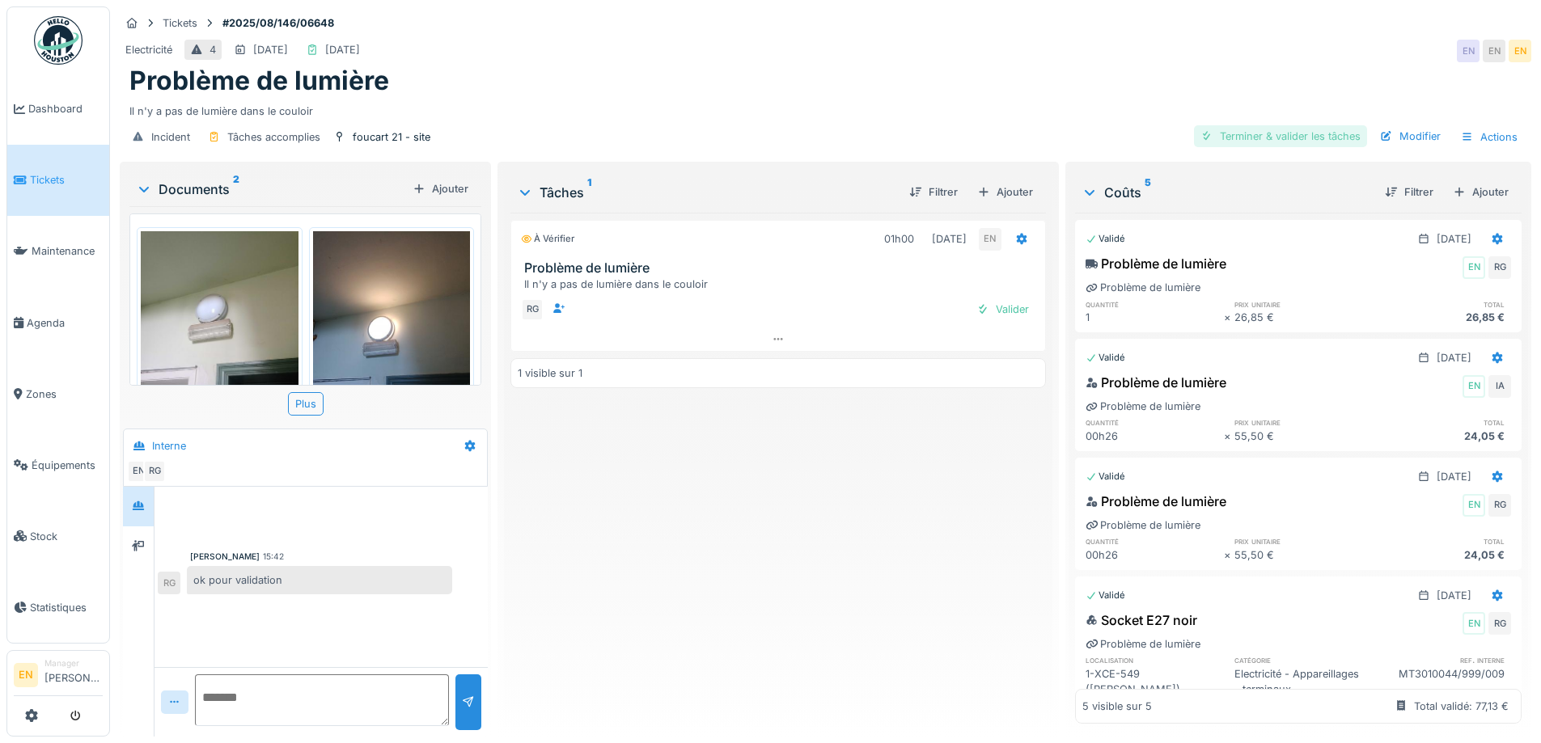
click at [1285, 135] on div "Terminer & valider les tâches" at bounding box center [1280, 136] width 173 height 22
click at [1276, 139] on div "Approuver et clôturer le ticket" at bounding box center [1277, 136] width 179 height 22
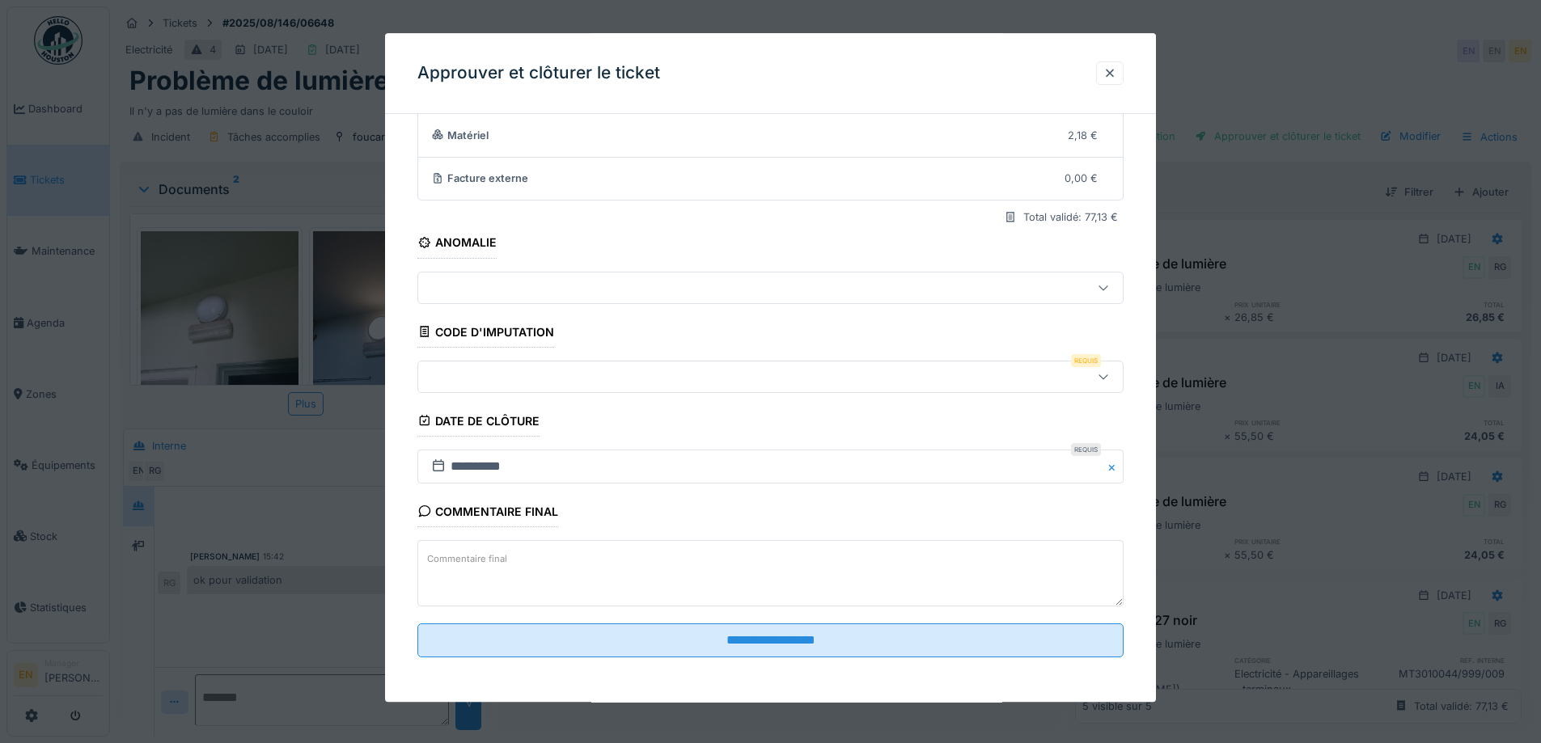
scroll to position [139, 0]
click at [1110, 375] on icon at bounding box center [1103, 375] width 13 height 11
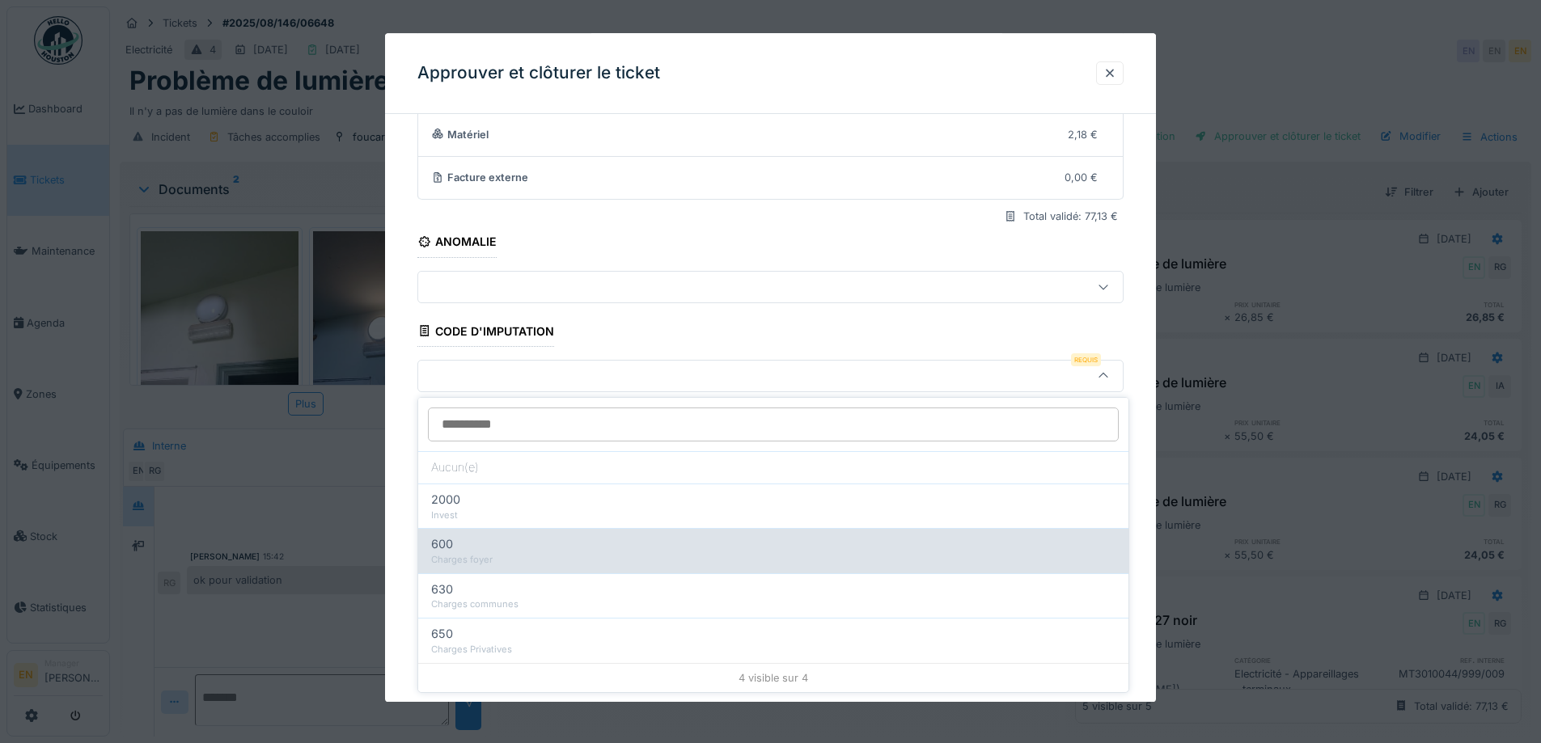
click at [521, 556] on div "Charges foyer" at bounding box center [773, 560] width 684 height 14
type input "***"
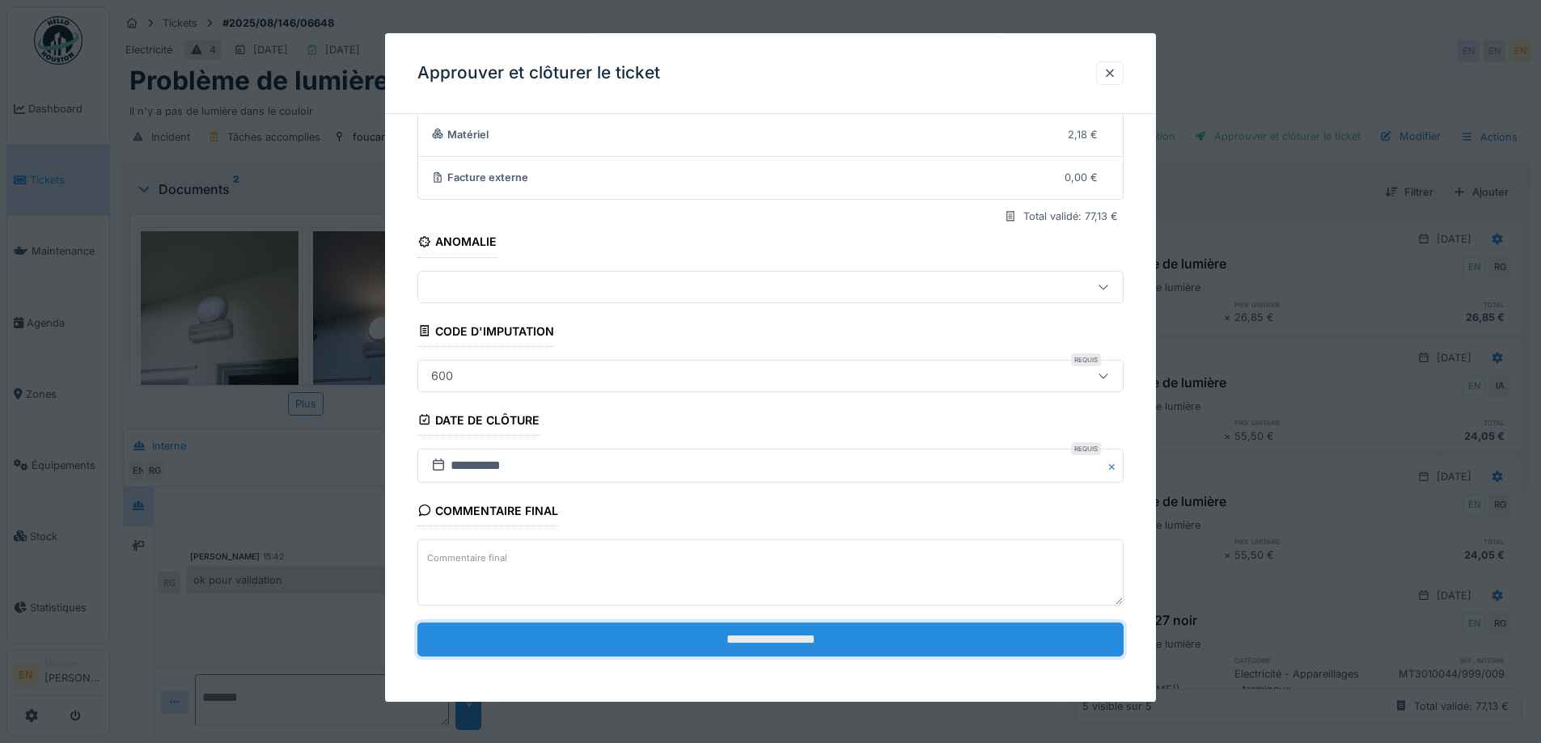
click at [784, 645] on input "**********" at bounding box center [770, 640] width 706 height 34
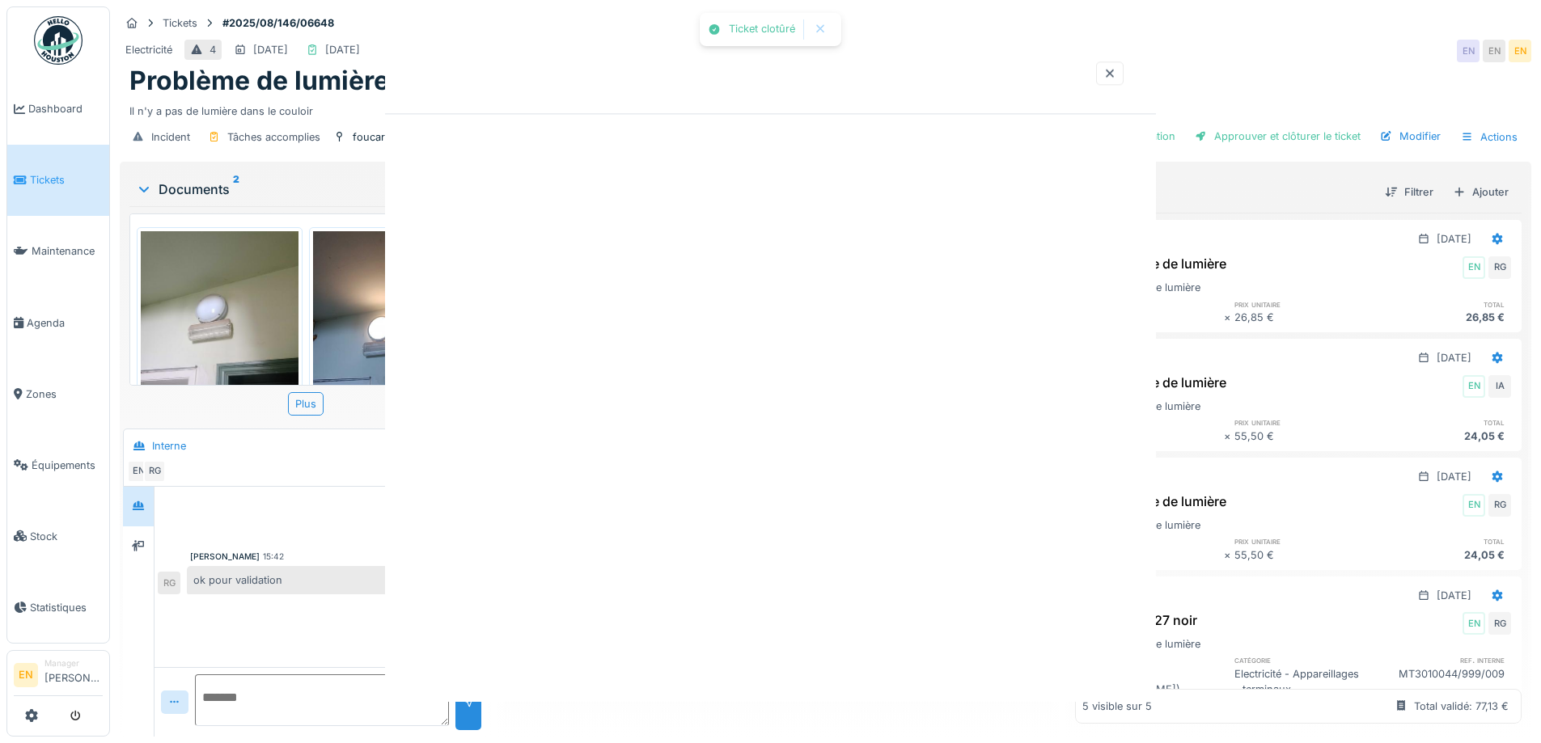
scroll to position [0, 0]
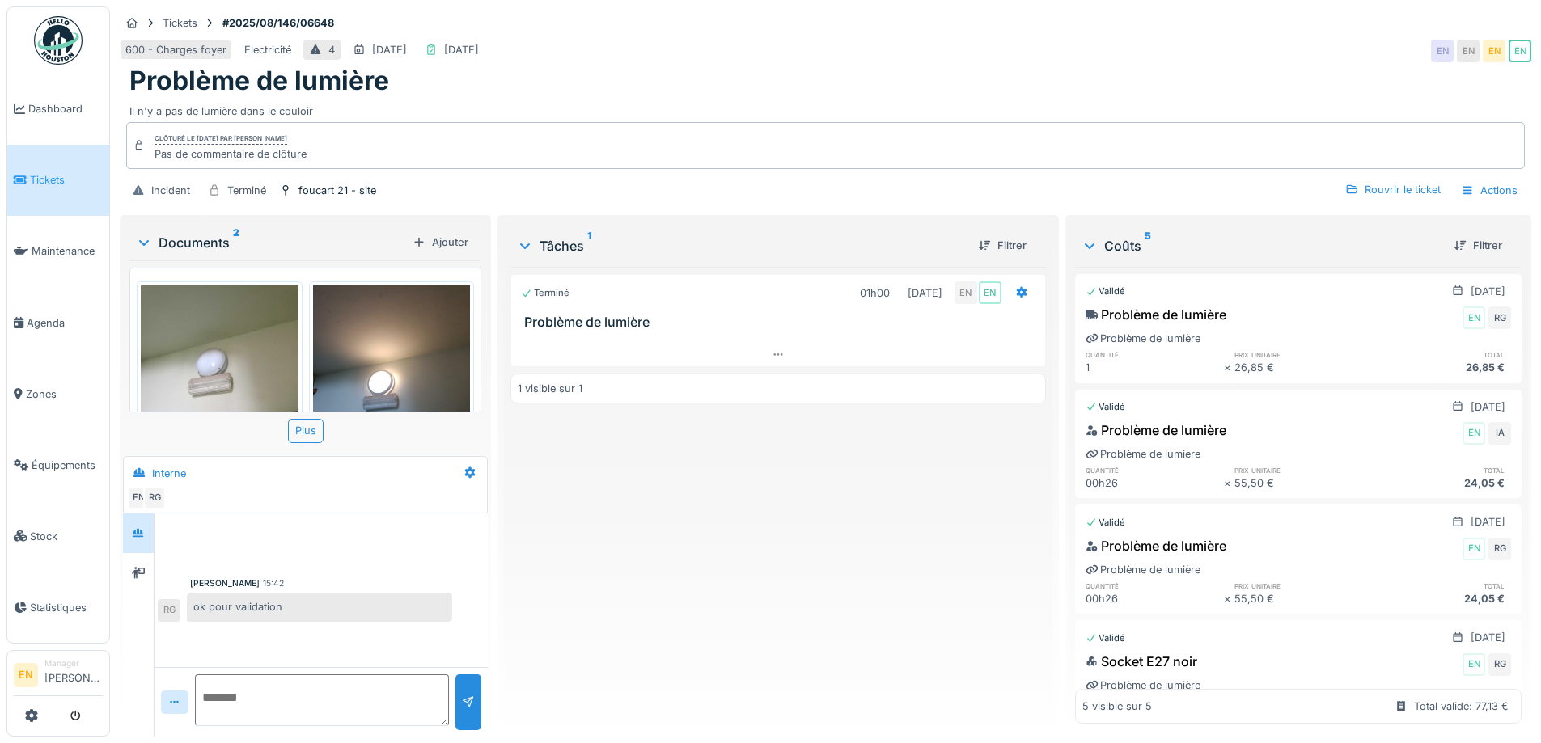
click at [765, 600] on div "Terminé 01h00 27/08/2025 EN EN Problème de lumière 1 visible sur 1" at bounding box center [777, 495] width 535 height 457
click at [666, 495] on div "Terminé 01h00 27/08/2025 EN EN Problème de lumière 1 visible sur 1" at bounding box center [777, 495] width 535 height 457
click at [645, 513] on div "Terminé 01h00 27/08/2025 EN EN Problème de lumière 1 visible sur 1" at bounding box center [777, 495] width 535 height 457
click at [1214, 6] on div "Tickets #2025/08/146/06648 600 - Charges foyer Electricité 4 30/08/2025 27/08/2…" at bounding box center [825, 108] width 1418 height 205
click at [1169, 56] on div "600 - Charges foyer Electricité 4 30/08/2025 27/08/2025 EN EN EN EN" at bounding box center [825, 50] width 1411 height 29
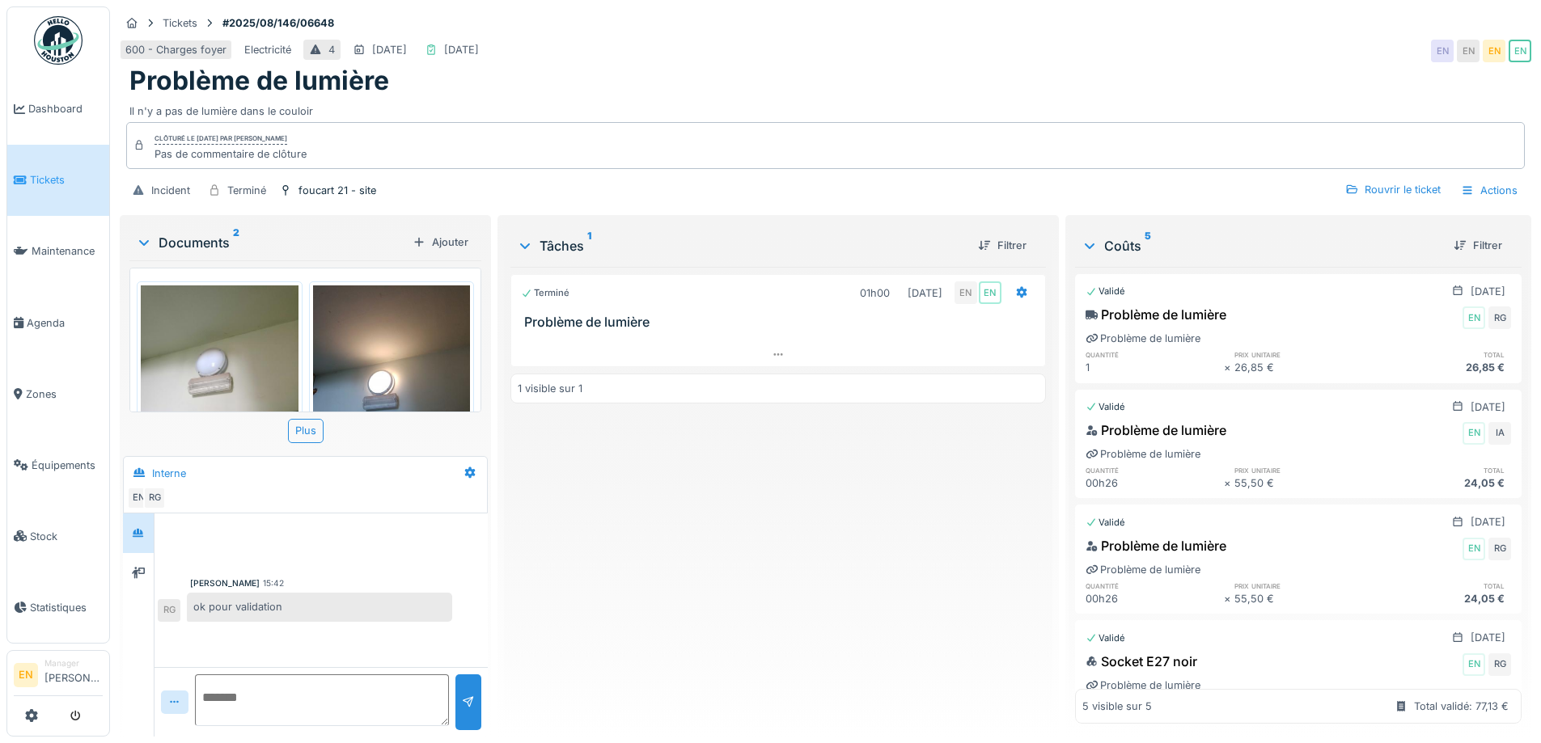
click at [1136, 51] on div "600 - Charges foyer Electricité 4 30/08/2025 27/08/2025 EN EN EN EN" at bounding box center [825, 50] width 1411 height 29
click at [806, 616] on div "Terminé 01h00 27/08/2025 EN EN Problème de lumière 1 visible sur 1" at bounding box center [777, 495] width 535 height 457
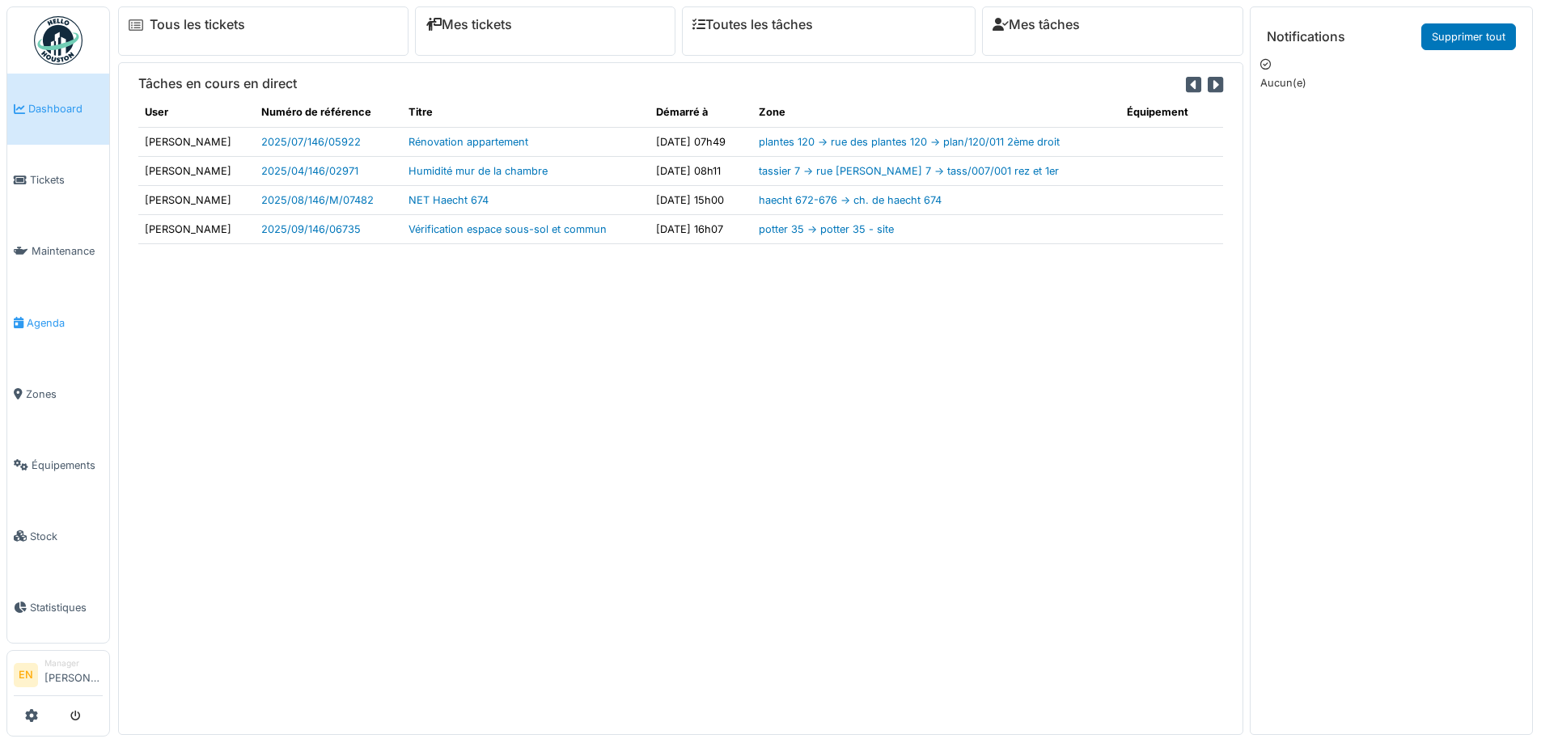
click at [38, 316] on span "Agenda" at bounding box center [65, 322] width 76 height 15
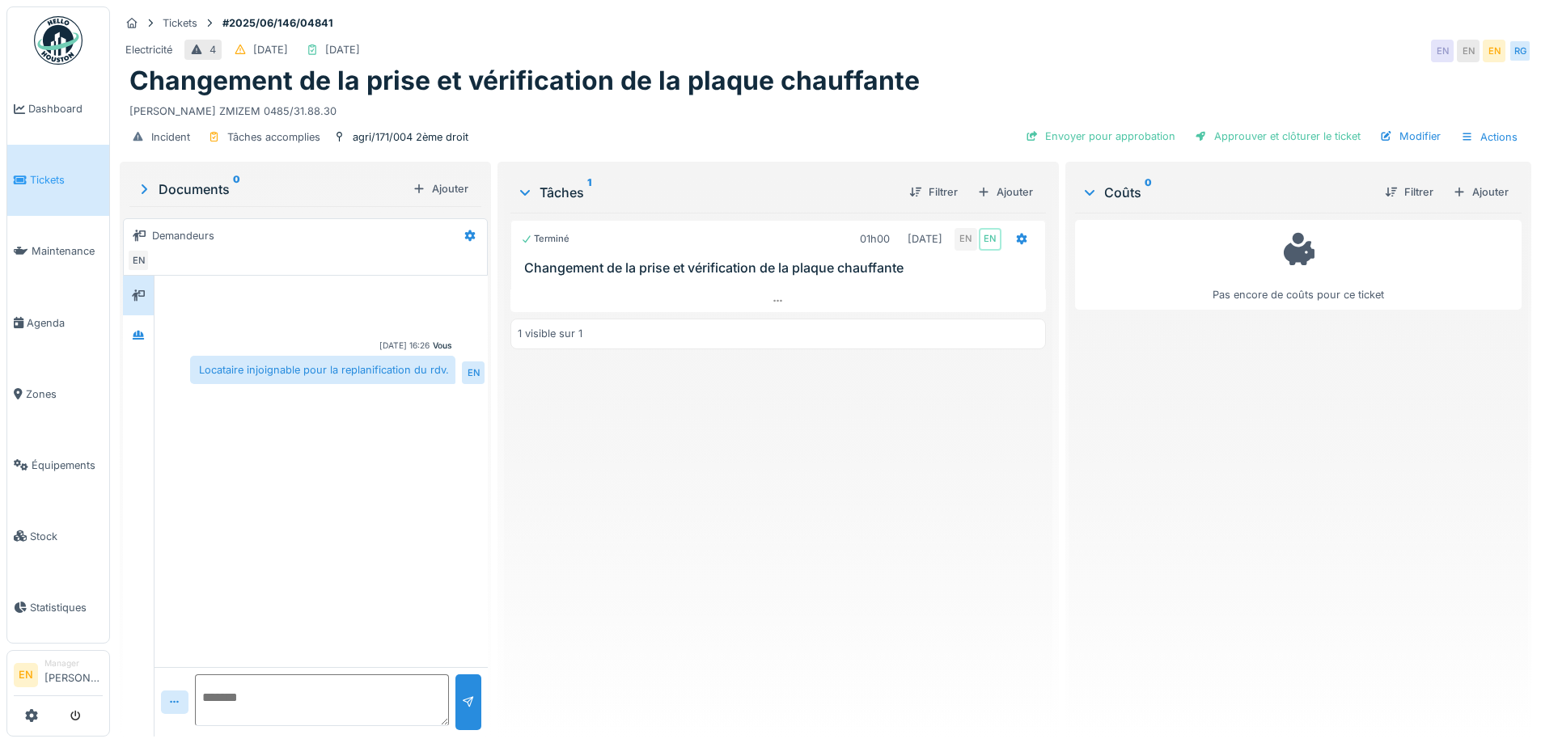
click at [824, 516] on div "Terminé 01h00 02/07/2025 EN EN Changement de la prise et vérification de la pla…" at bounding box center [777, 468] width 535 height 511
click at [347, 435] on div "Vous 28/07/2025 16:26 Locataire injoignable pour la replanification du rdv. EN" at bounding box center [320, 471] width 333 height 391
click at [772, 302] on icon at bounding box center [778, 301] width 13 height 11
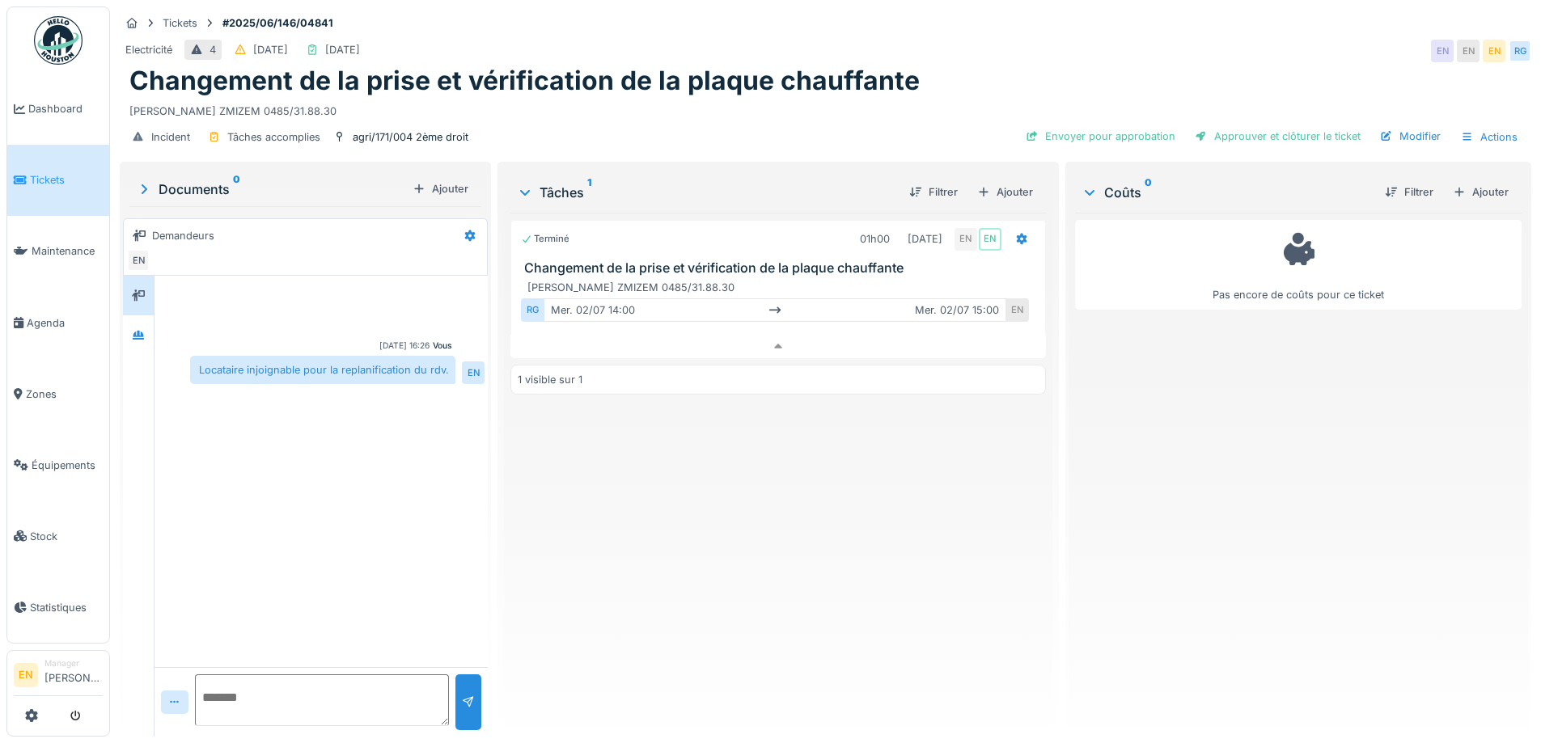
click at [826, 528] on div "Terminé 01h00 02/07/2025 EN EN Changement de la prise et vérification de la pla…" at bounding box center [777, 468] width 535 height 511
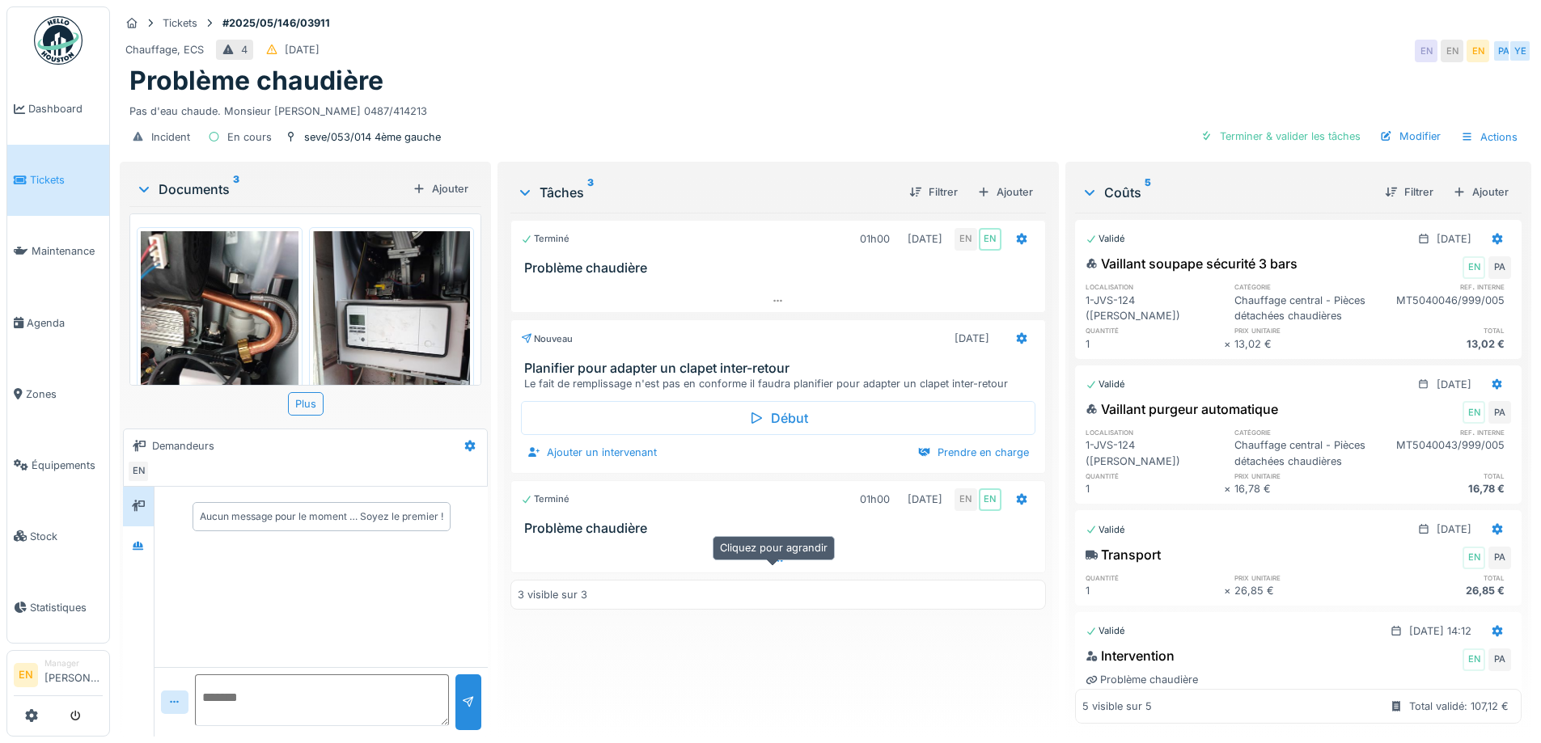
scroll to position [12, 0]
click at [135, 547] on div at bounding box center [138, 546] width 13 height 15
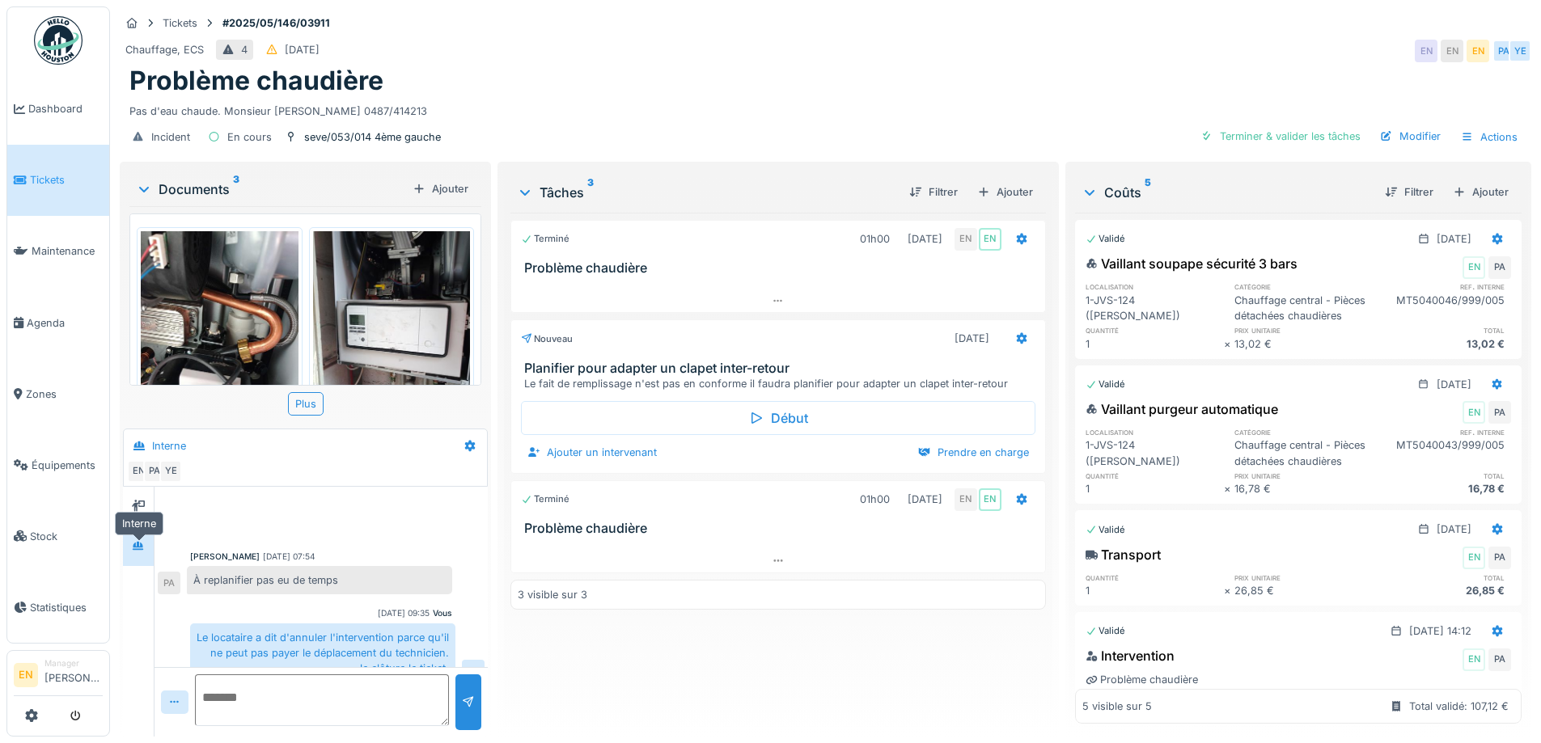
scroll to position [233, 0]
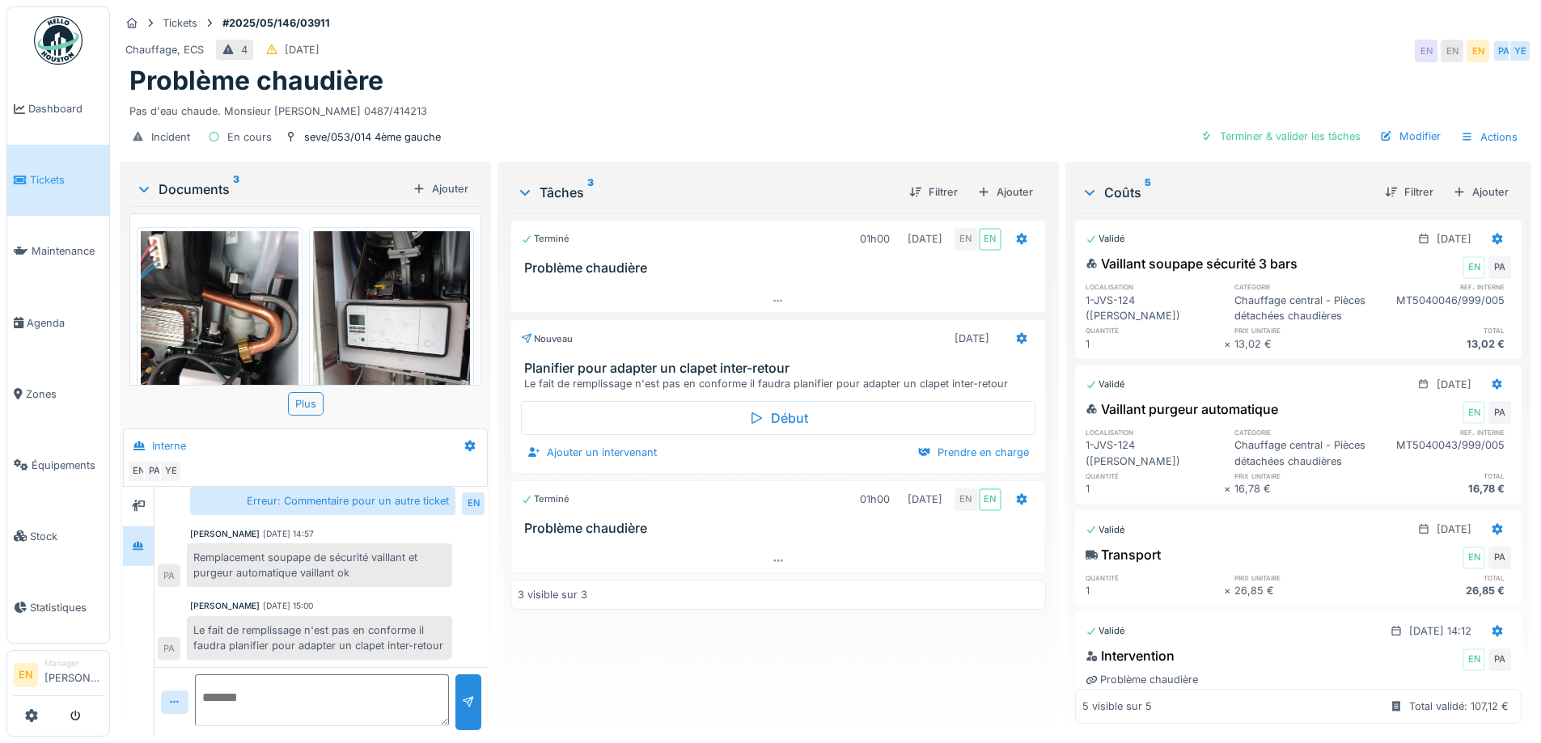
click at [903, 66] on div "Problème chaudière" at bounding box center [825, 81] width 1392 height 31
click at [1120, 49] on div "Chauffage, ECS 4 14/05/2025 EN EN EN PA YE" at bounding box center [825, 50] width 1411 height 29
click at [696, 82] on div "Problème chaudière" at bounding box center [825, 81] width 1392 height 31
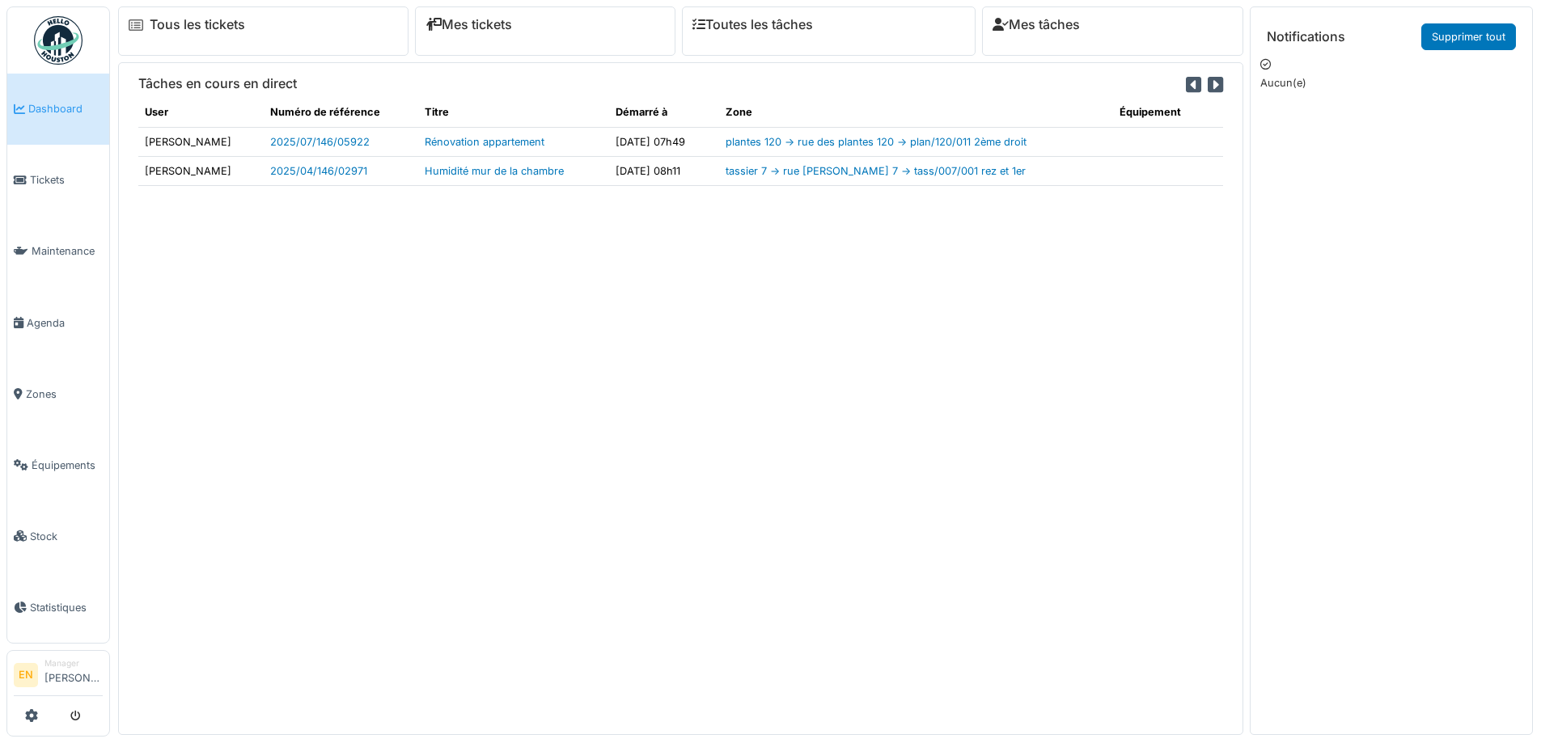
click at [582, 463] on div "Tâches en cours en direct User Numéro de référence Titre Démarré à Zone Équipem…" at bounding box center [680, 398] width 1125 height 672
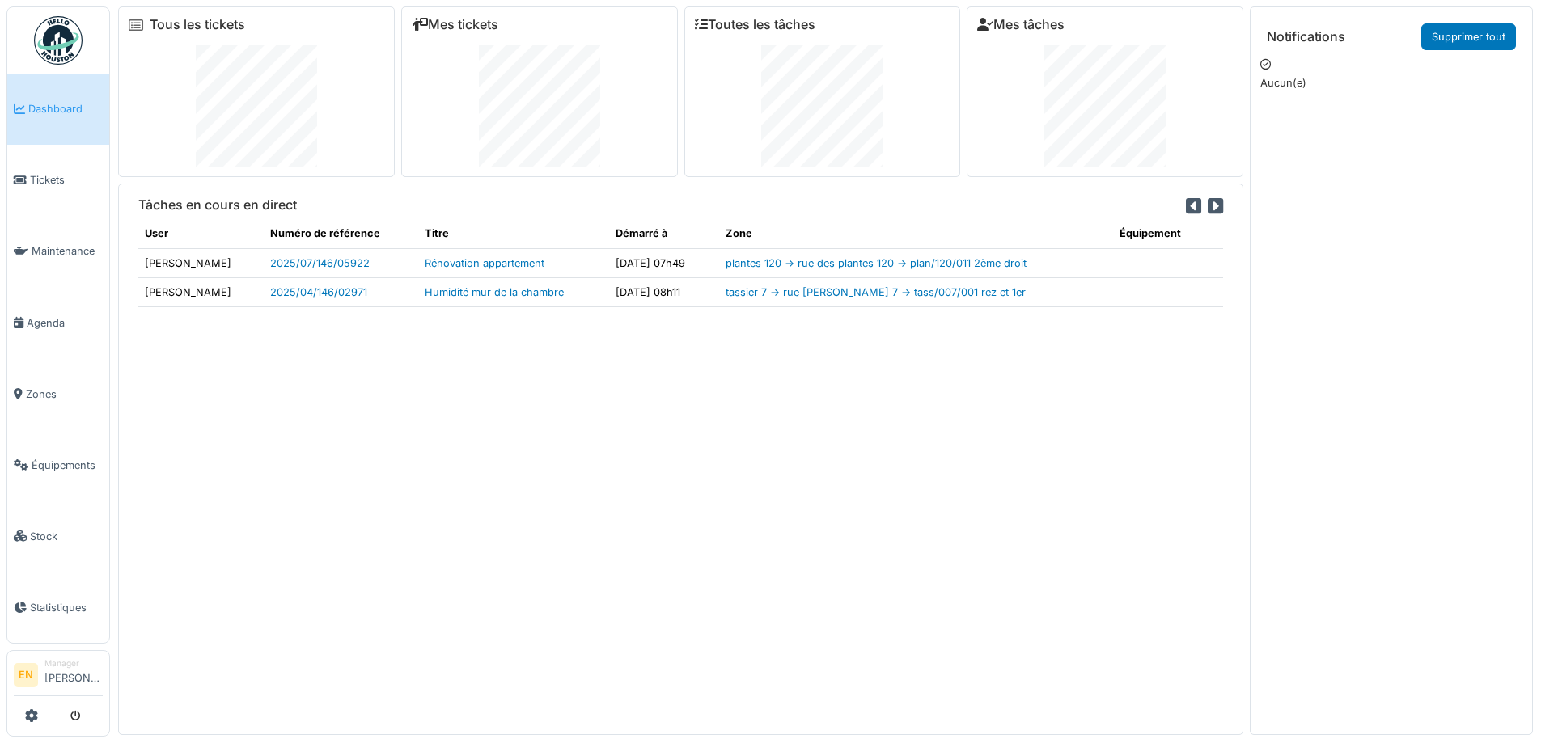
click at [969, 488] on div "Tâches en cours en direct User Numéro de référence Titre Démarré à Zone Équipem…" at bounding box center [680, 459] width 1125 height 551
click at [654, 493] on div "Tâches en cours en direct User Numéro de référence Titre Démarré à Zone Équipem…" at bounding box center [680, 459] width 1125 height 551
click at [29, 387] on span "Zones" at bounding box center [64, 394] width 77 height 15
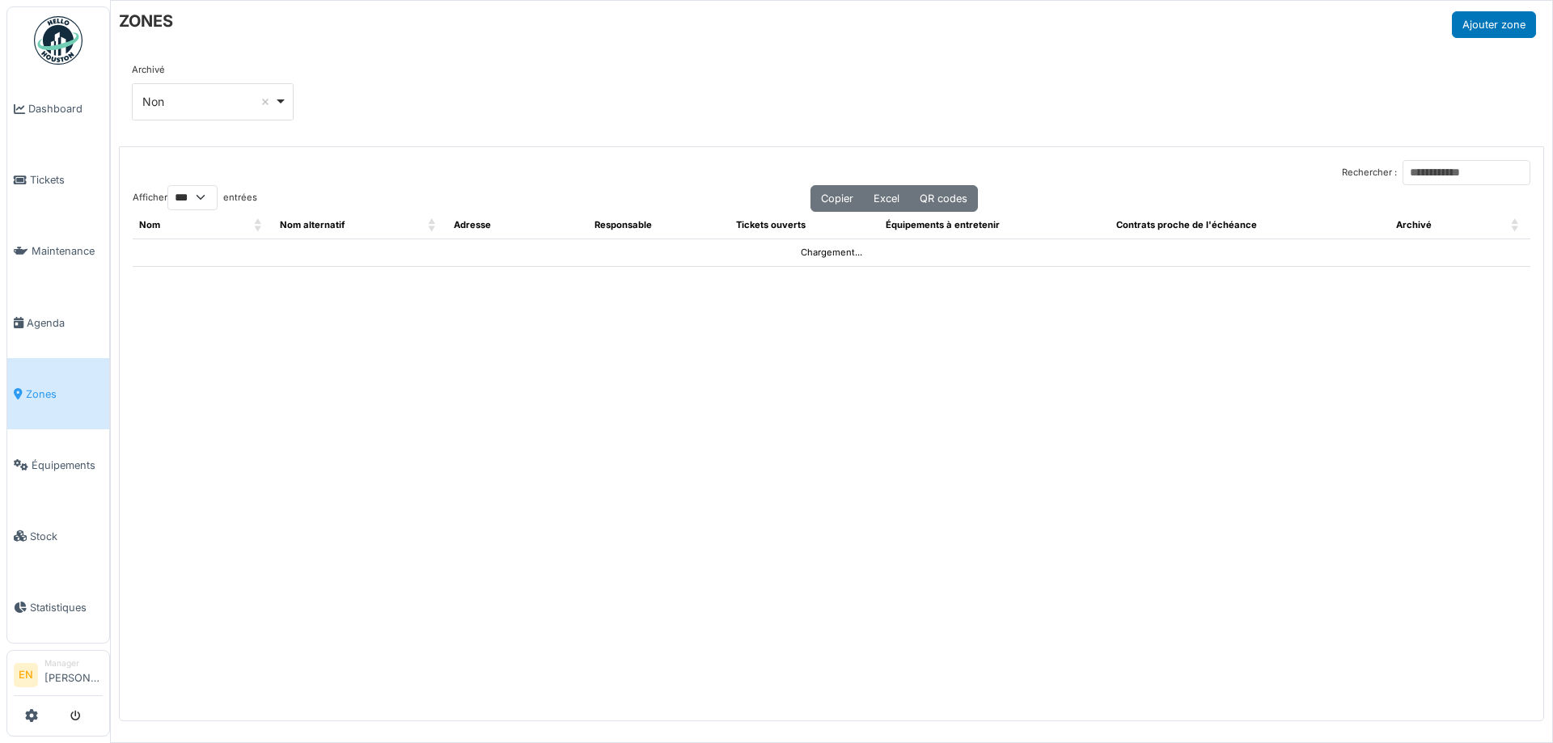
select select "***"
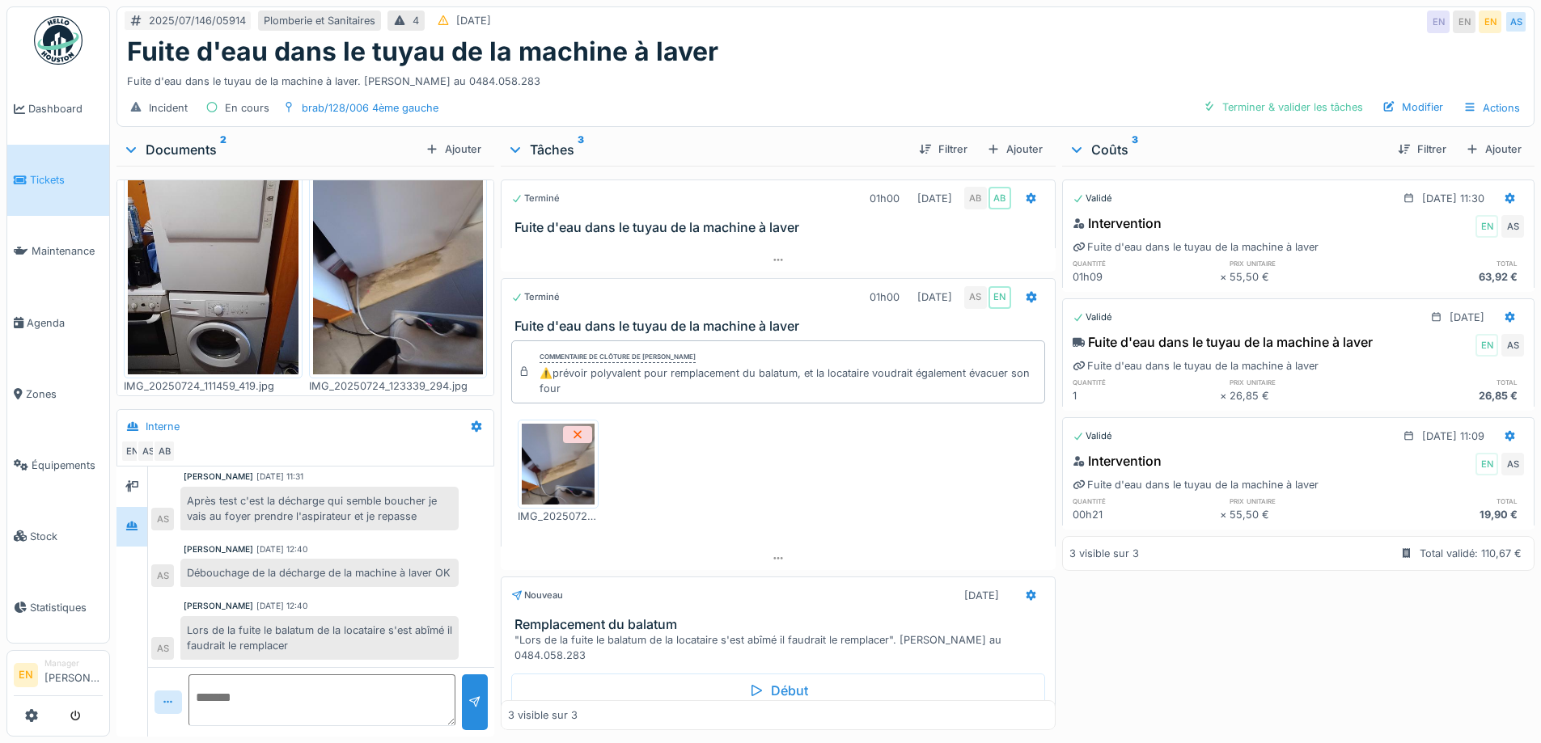
scroll to position [50, 0]
